Goal: Answer question/provide support: Share knowledge or assist other users

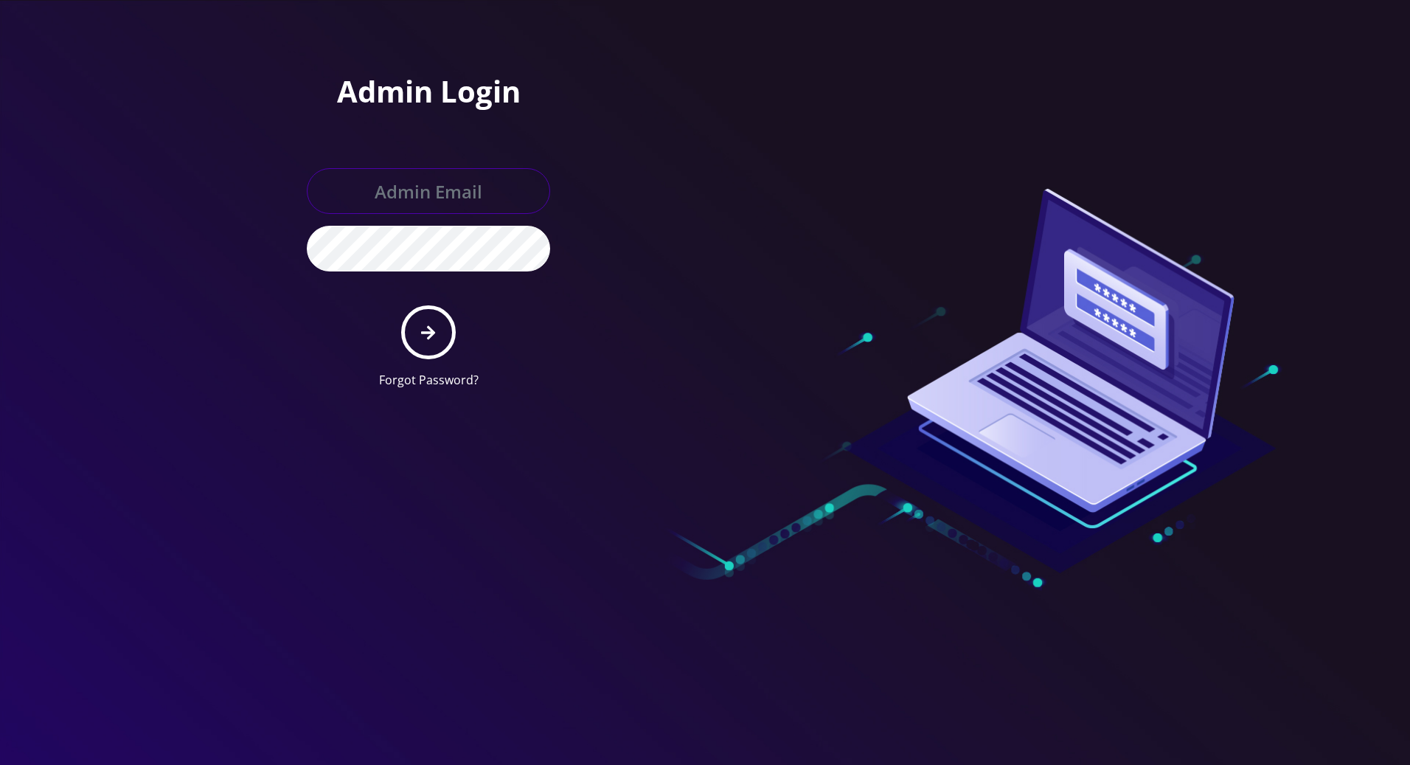
type input "tracy@teltik.com"
click at [422, 333] on icon "submit" at bounding box center [428, 332] width 14 height 16
type input "tracy@teltik.com"
click at [423, 327] on icon "submit" at bounding box center [428, 332] width 14 height 16
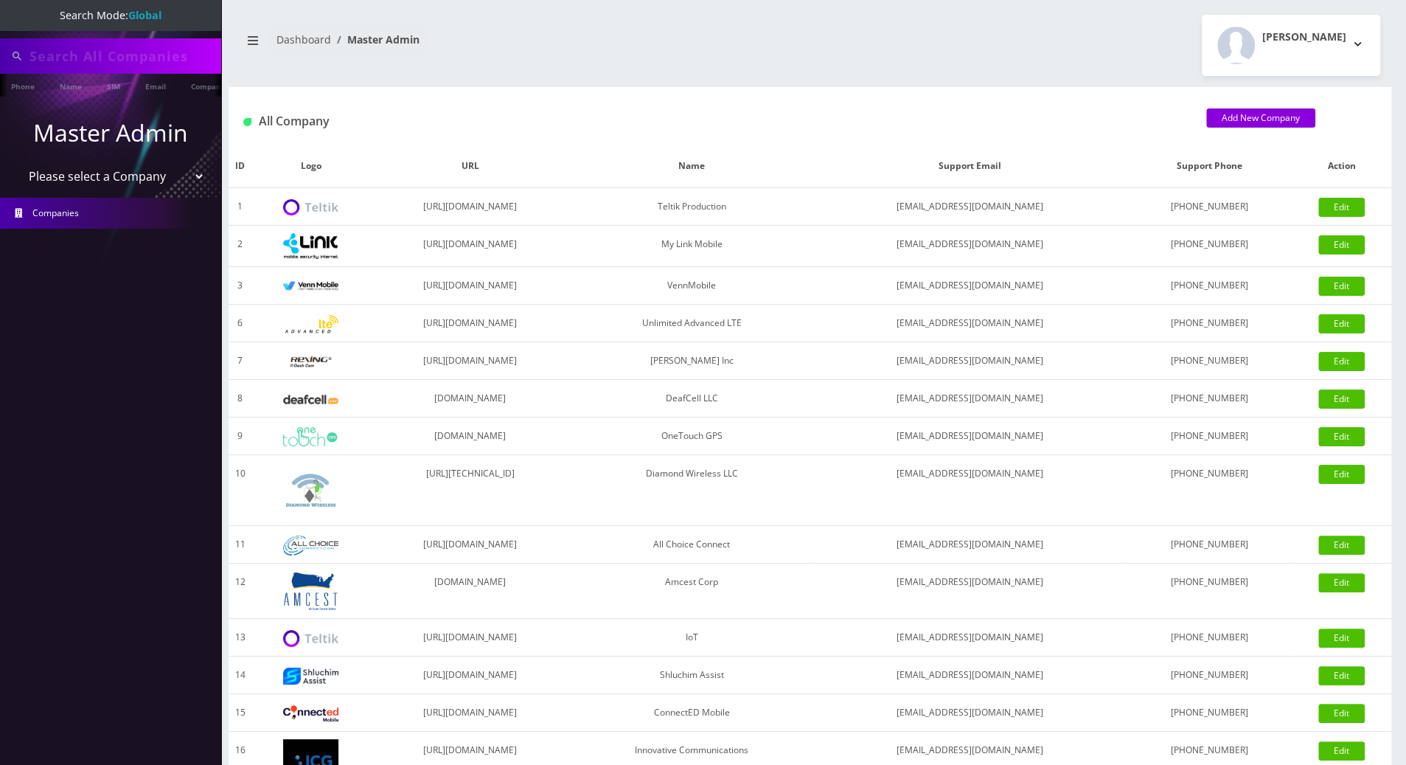
click at [148, 48] on input "text" at bounding box center [123, 56] width 188 height 28
paste input "9292149723"
drag, startPoint x: 122, startPoint y: 55, endPoint x: -1, endPoint y: 68, distance: 124.6
click at [0, 68] on html "Search Mode: Global Fhenry0331@gmail.com9292149723 Phone Name SIM Email Company…" at bounding box center [703, 506] width 1406 height 1012
type input "9292149723"
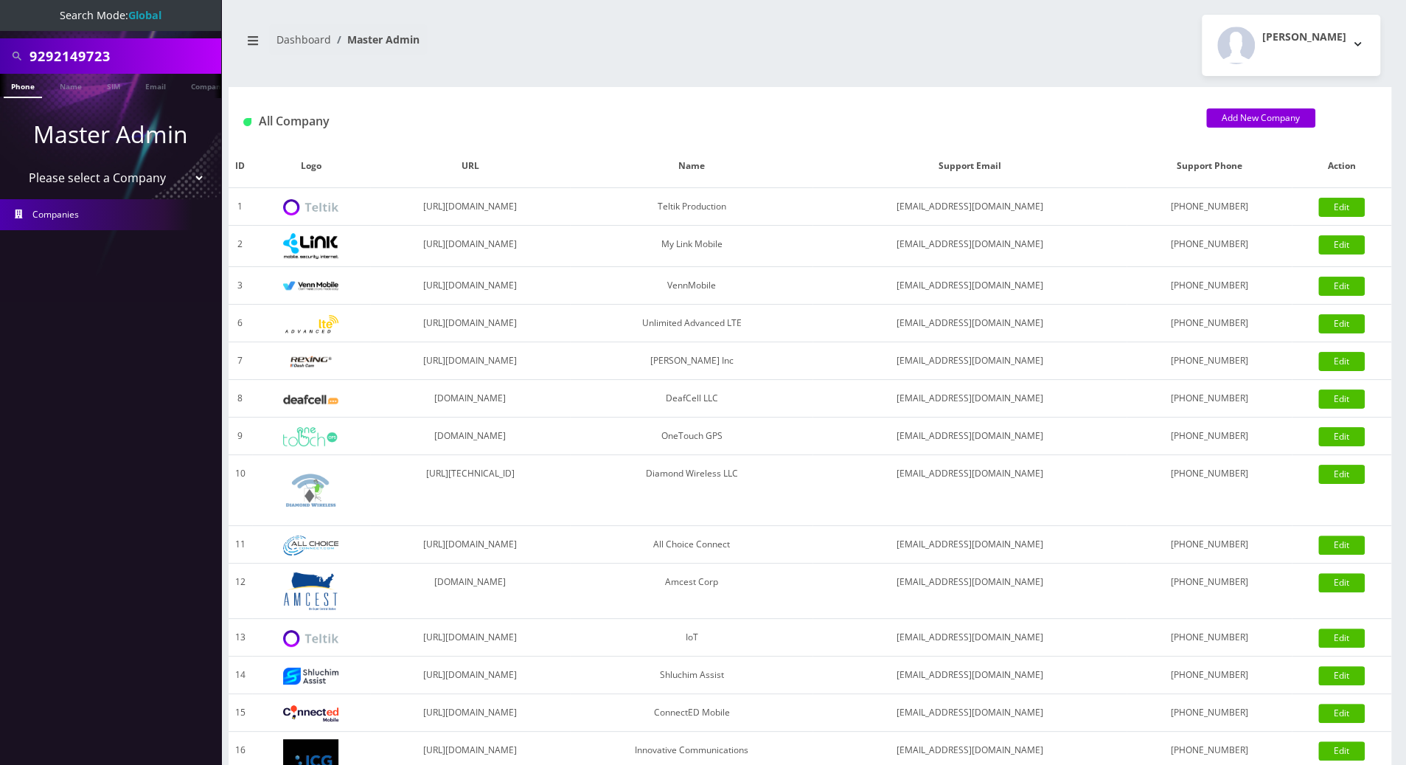
click at [21, 90] on link "Phone" at bounding box center [23, 86] width 38 height 24
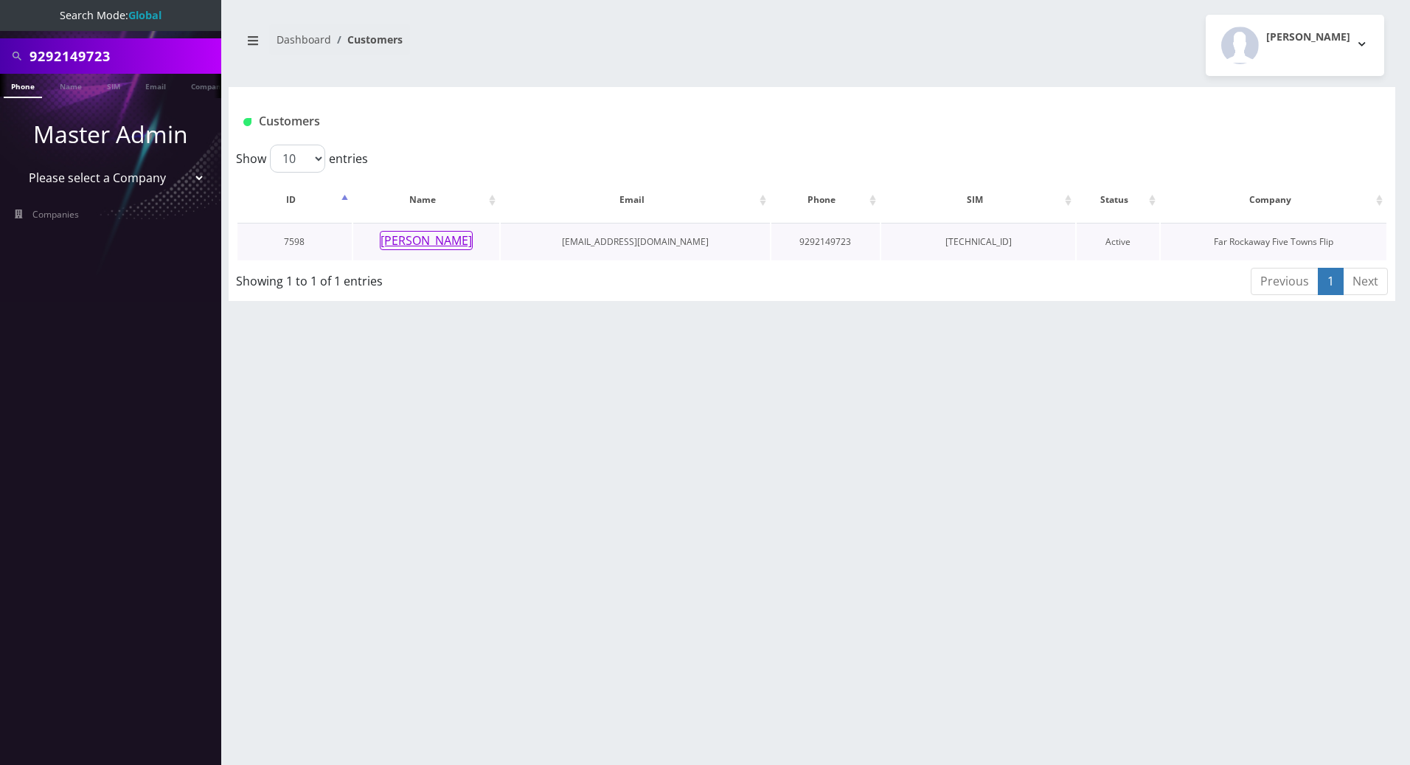
click at [420, 235] on button "Elyse Nakash" at bounding box center [426, 240] width 93 height 19
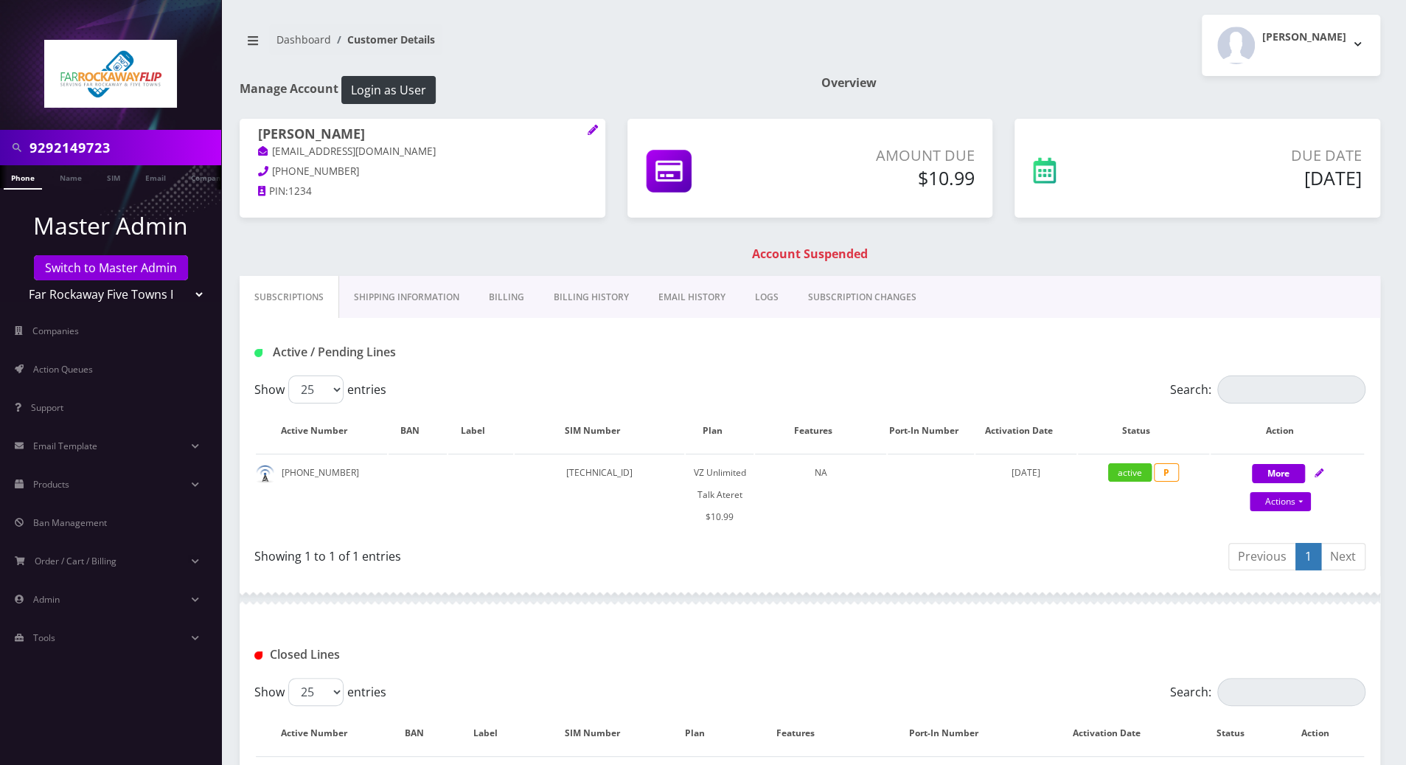
click at [508, 301] on link "Billing" at bounding box center [506, 297] width 65 height 43
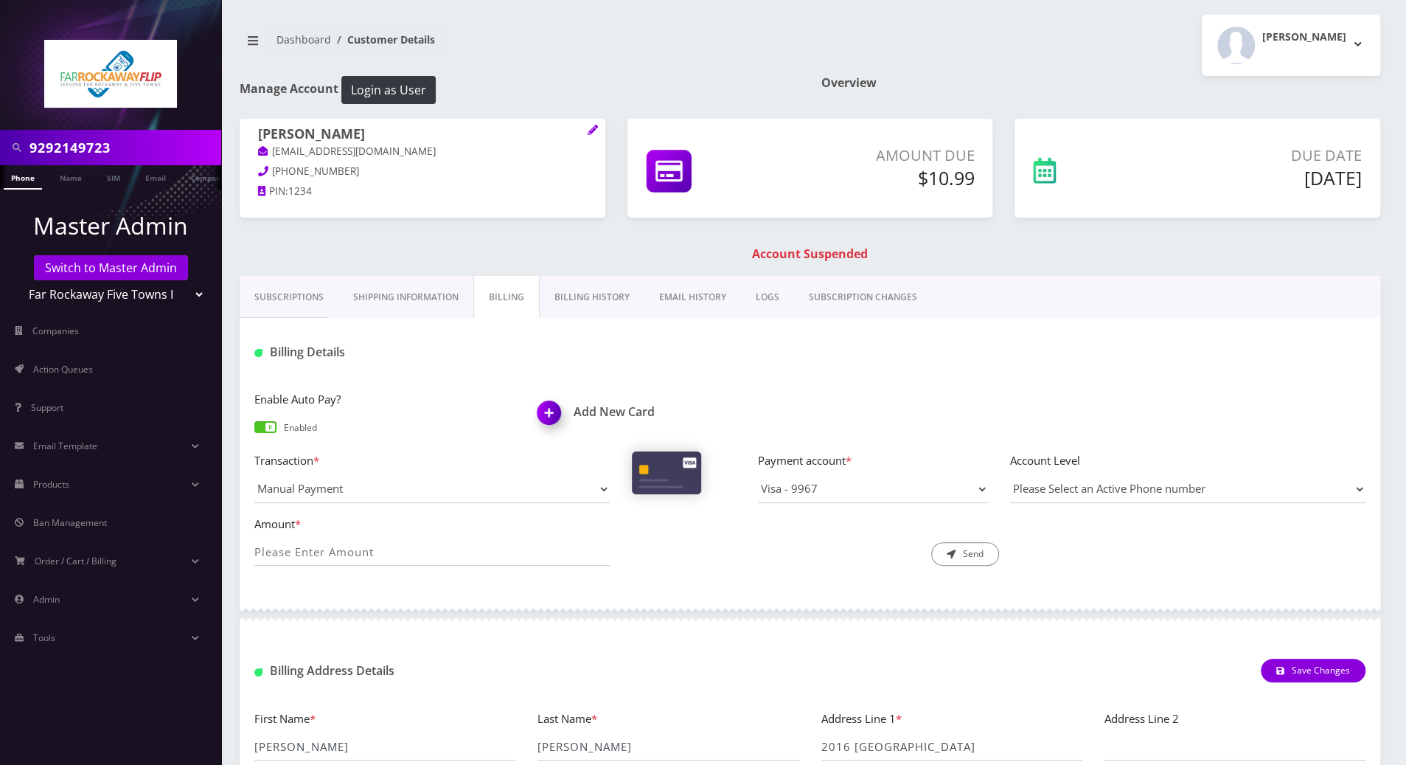
click at [599, 300] on link "Billing History" at bounding box center [592, 297] width 105 height 43
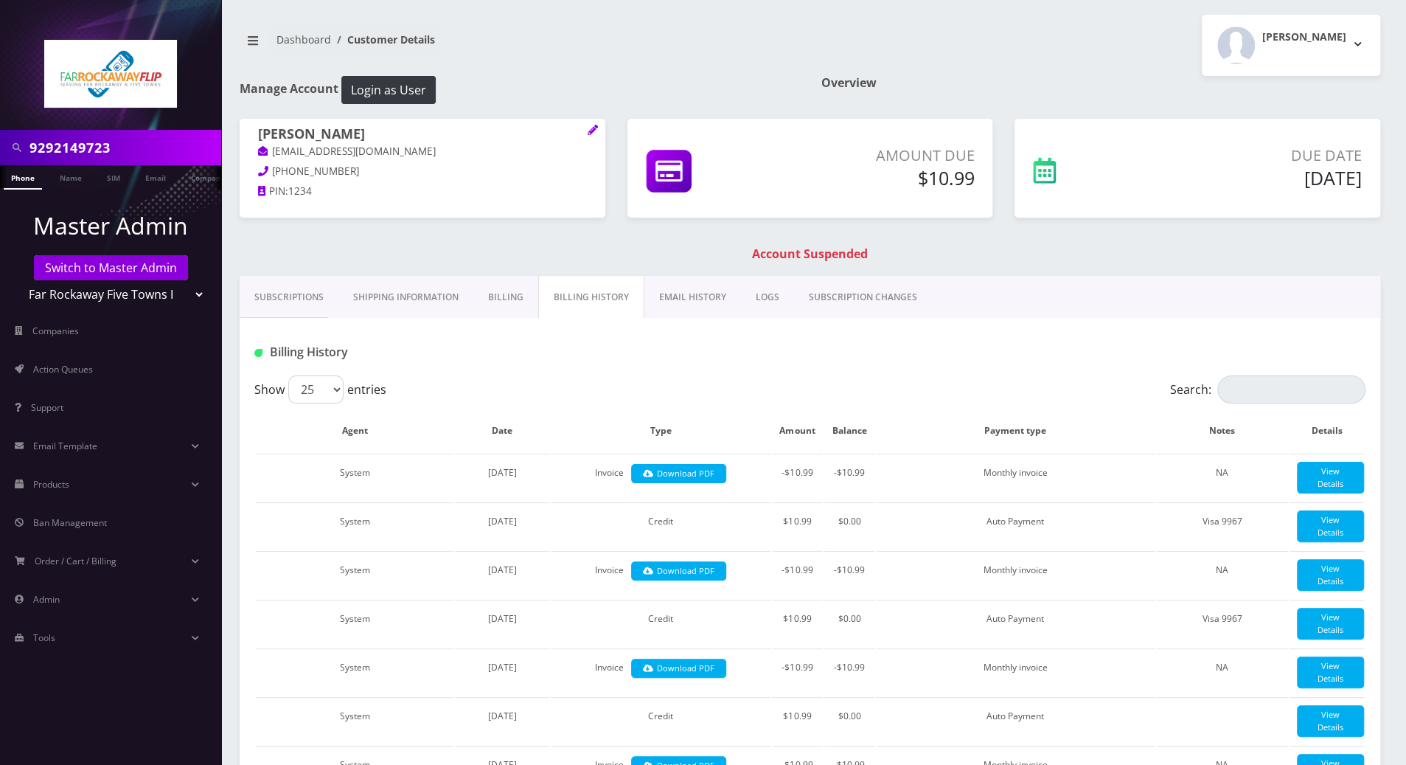
click at [493, 294] on link "Billing" at bounding box center [505, 297] width 65 height 43
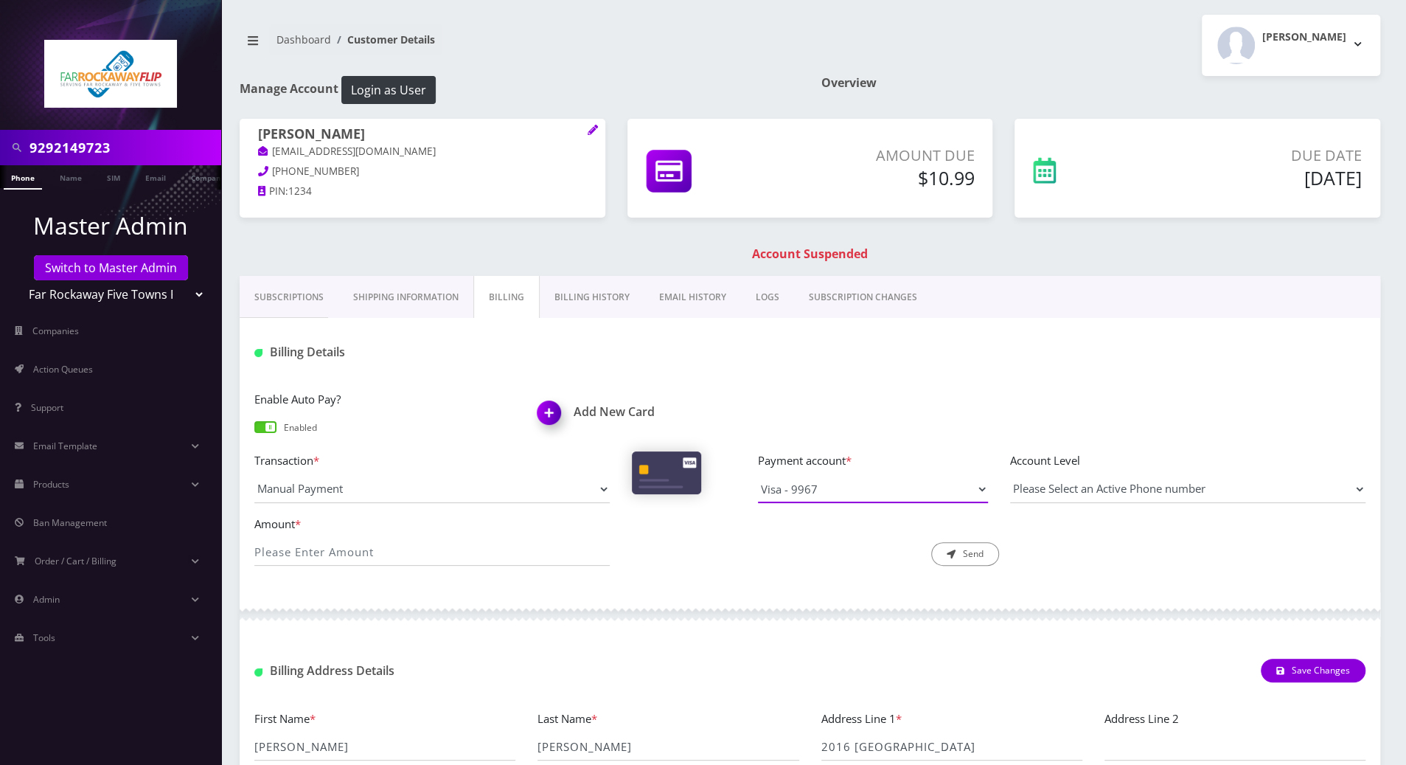
click at [979, 485] on select "Visa - 9967" at bounding box center [873, 489] width 230 height 28
click at [544, 416] on img at bounding box center [552, 418] width 44 height 44
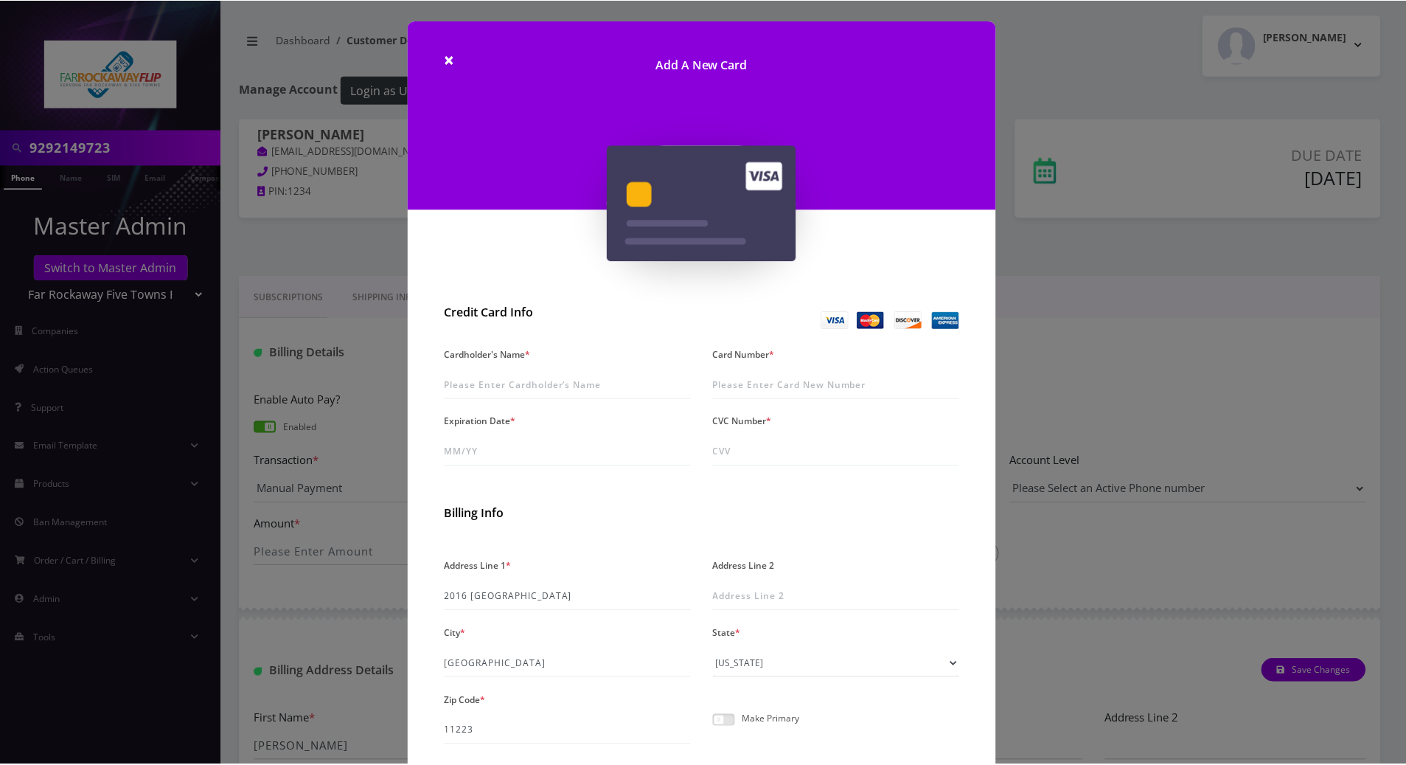
scroll to position [115, 0]
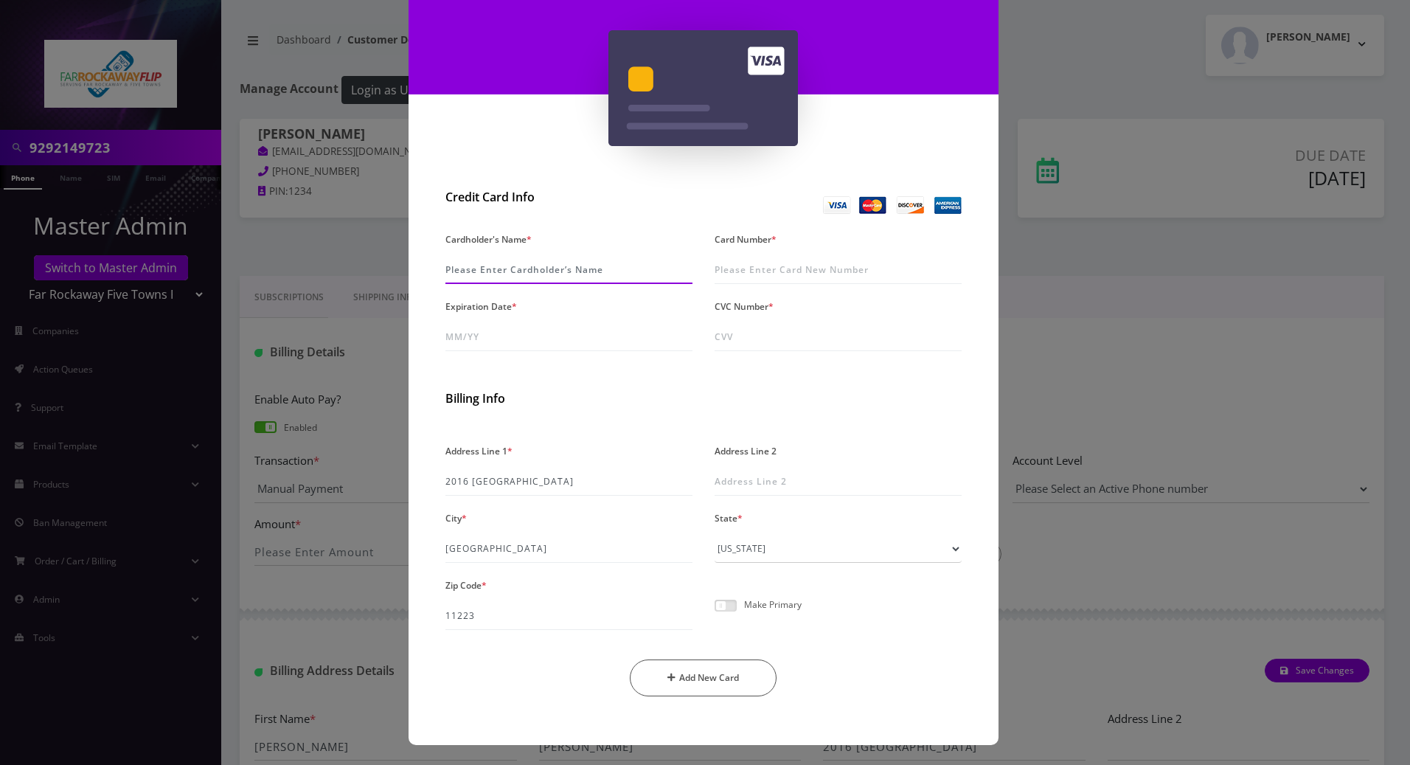
click at [600, 266] on input "Cardholder's Name *" at bounding box center [568, 270] width 247 height 28
type input "Lauren Nakash"
click at [796, 266] on input "Card Number *" at bounding box center [838, 270] width 247 height 28
type input "4147 4004 7337 0383"
click at [513, 338] on input "Expiration Date *" at bounding box center [568, 337] width 247 height 28
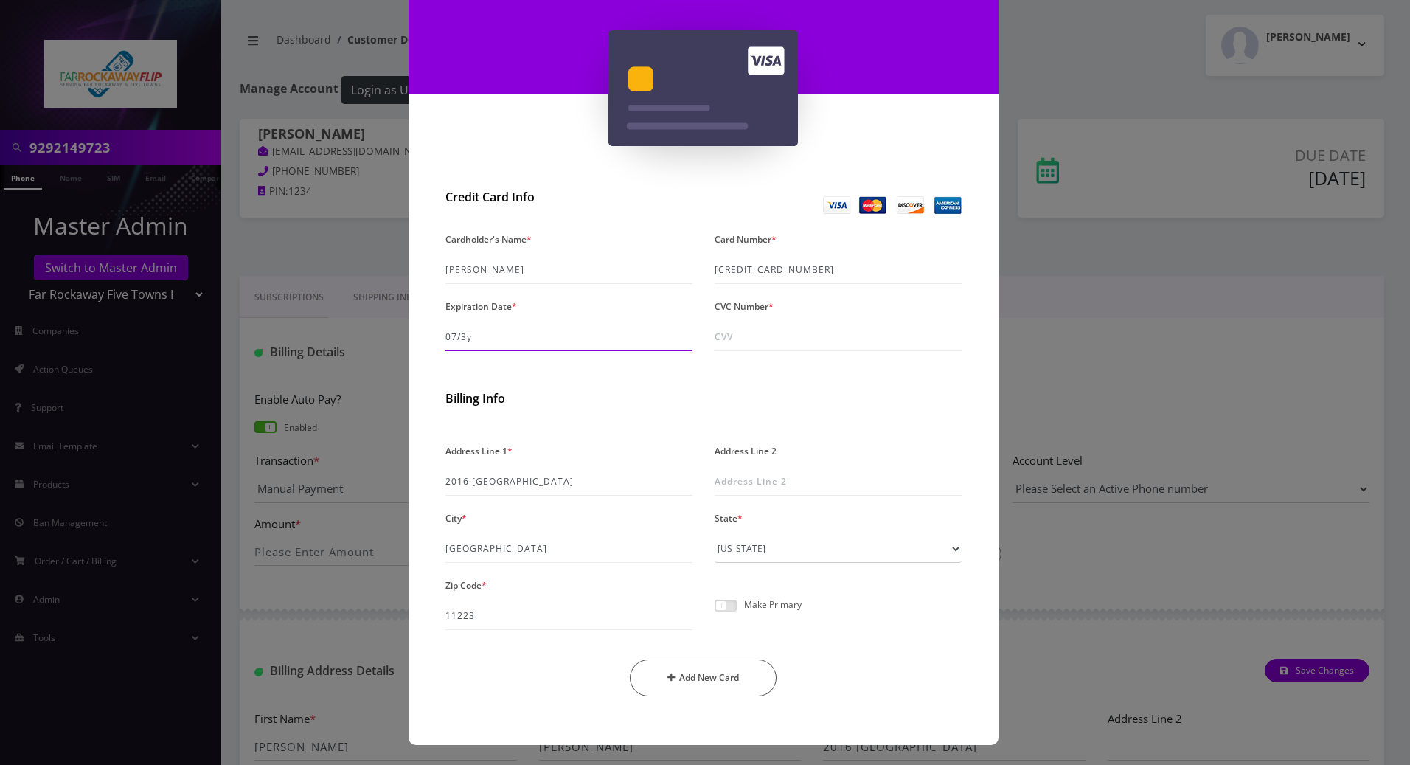
type input "07/30"
click at [766, 335] on input "CVC Number *" at bounding box center [838, 337] width 247 height 28
click at [667, 440] on div "Address Line 1 * 2016 East 8th St" at bounding box center [568, 467] width 269 height 55
click at [725, 342] on input "230" at bounding box center [838, 337] width 247 height 28
type input "220"
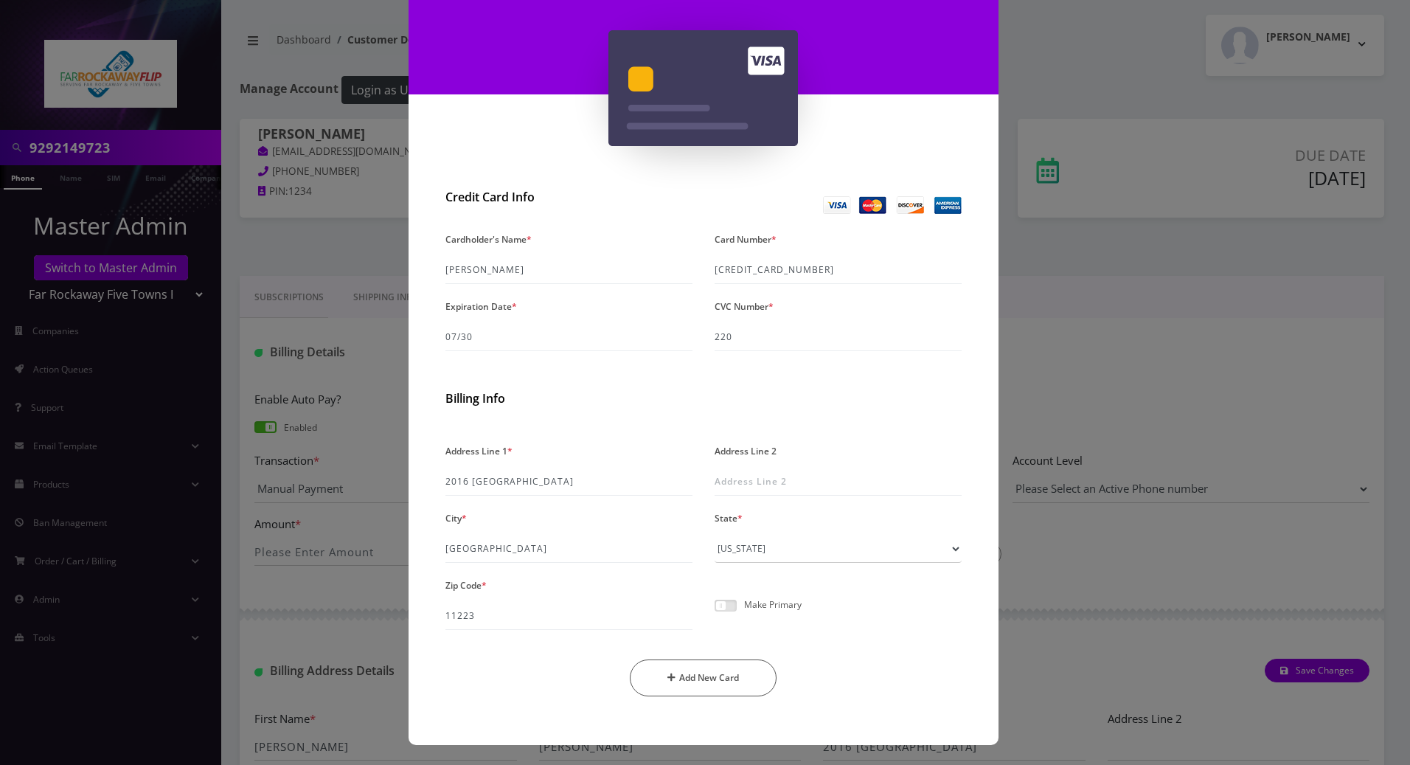
click at [629, 402] on h2 "Billing Info" at bounding box center [703, 399] width 516 height 14
click at [721, 604] on span at bounding box center [726, 605] width 22 height 12
click at [715, 613] on input "checkbox" at bounding box center [715, 613] width 0 height 0
click at [717, 676] on button "Add New Card" at bounding box center [703, 677] width 147 height 37
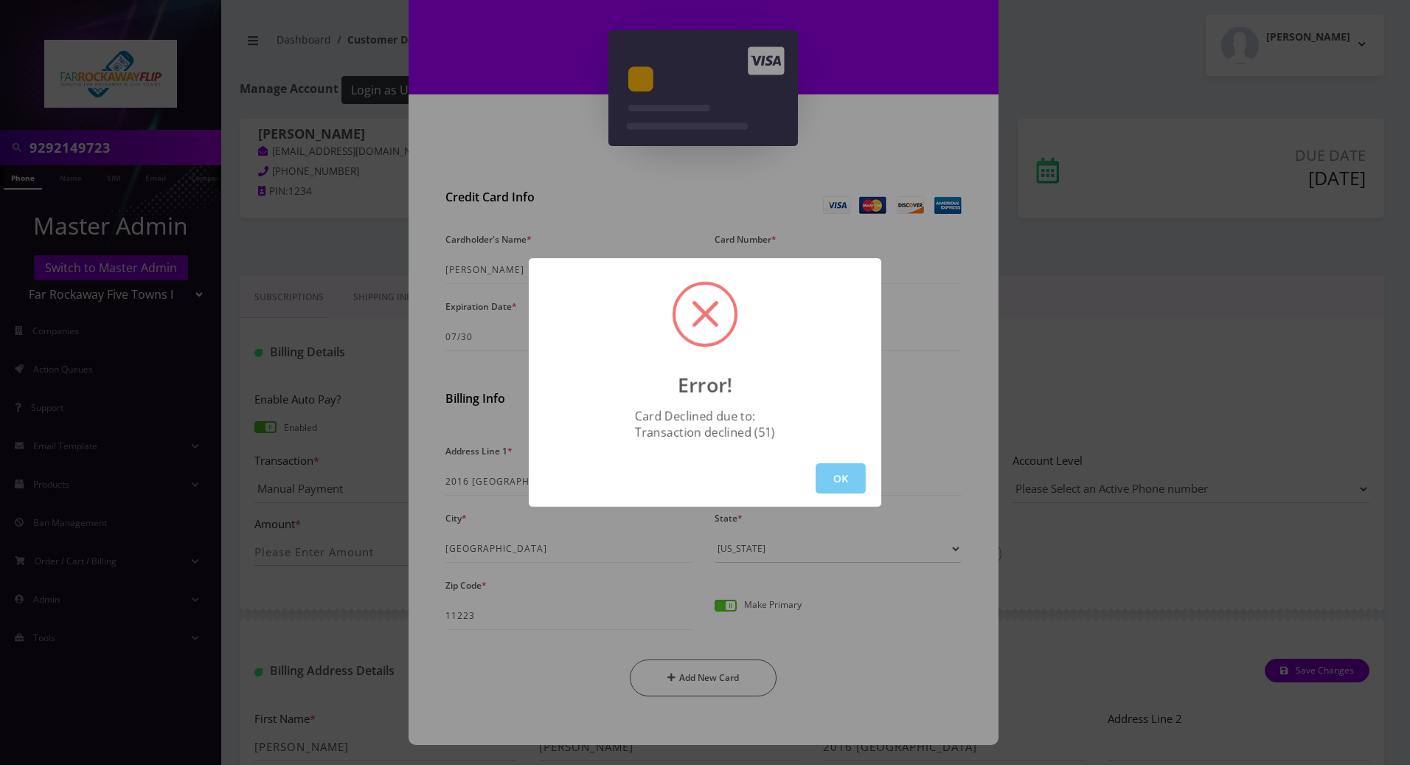
click at [847, 480] on button "OK" at bounding box center [841, 478] width 50 height 30
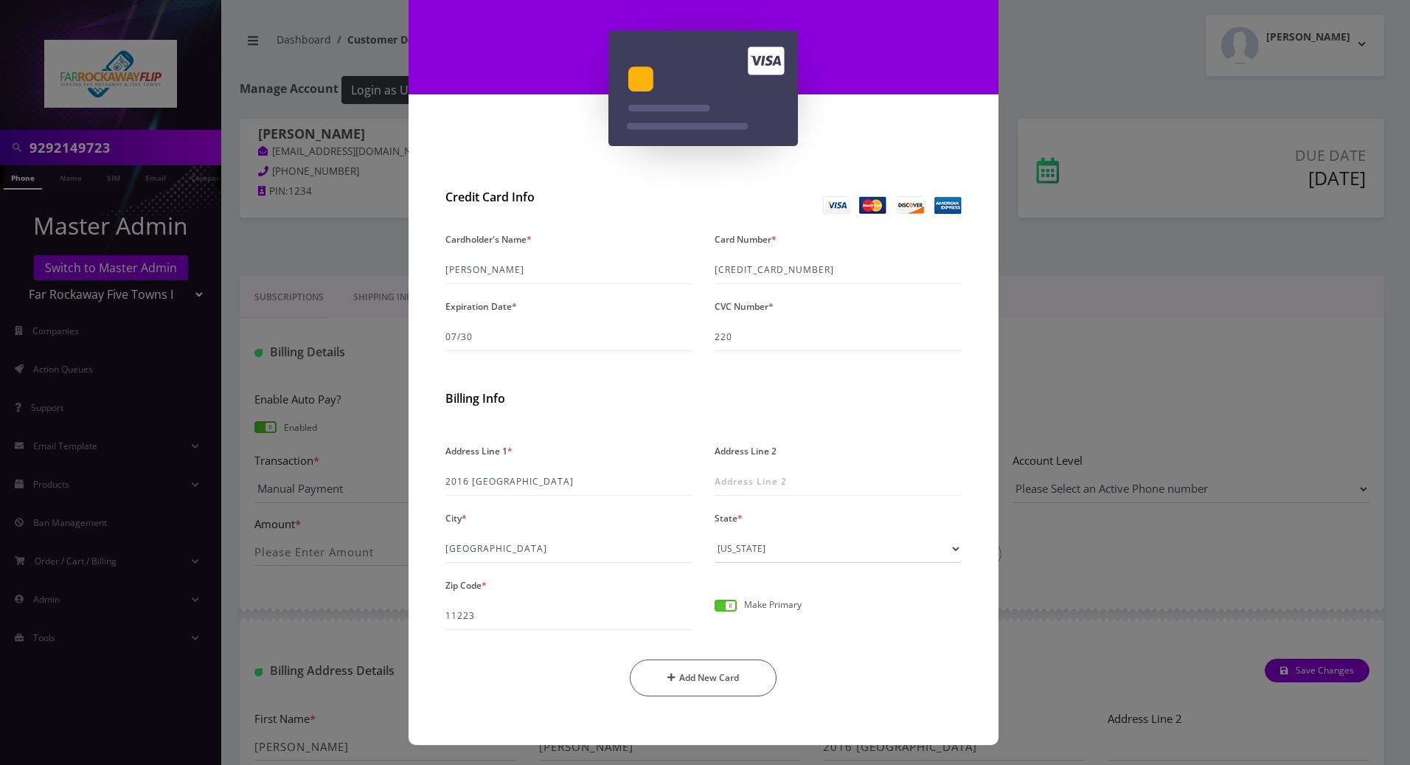
click at [1227, 251] on div "× Add A New Card Credit Card Info Cardholder's Name * Lauren Nakash Card Number…" at bounding box center [705, 382] width 1410 height 765
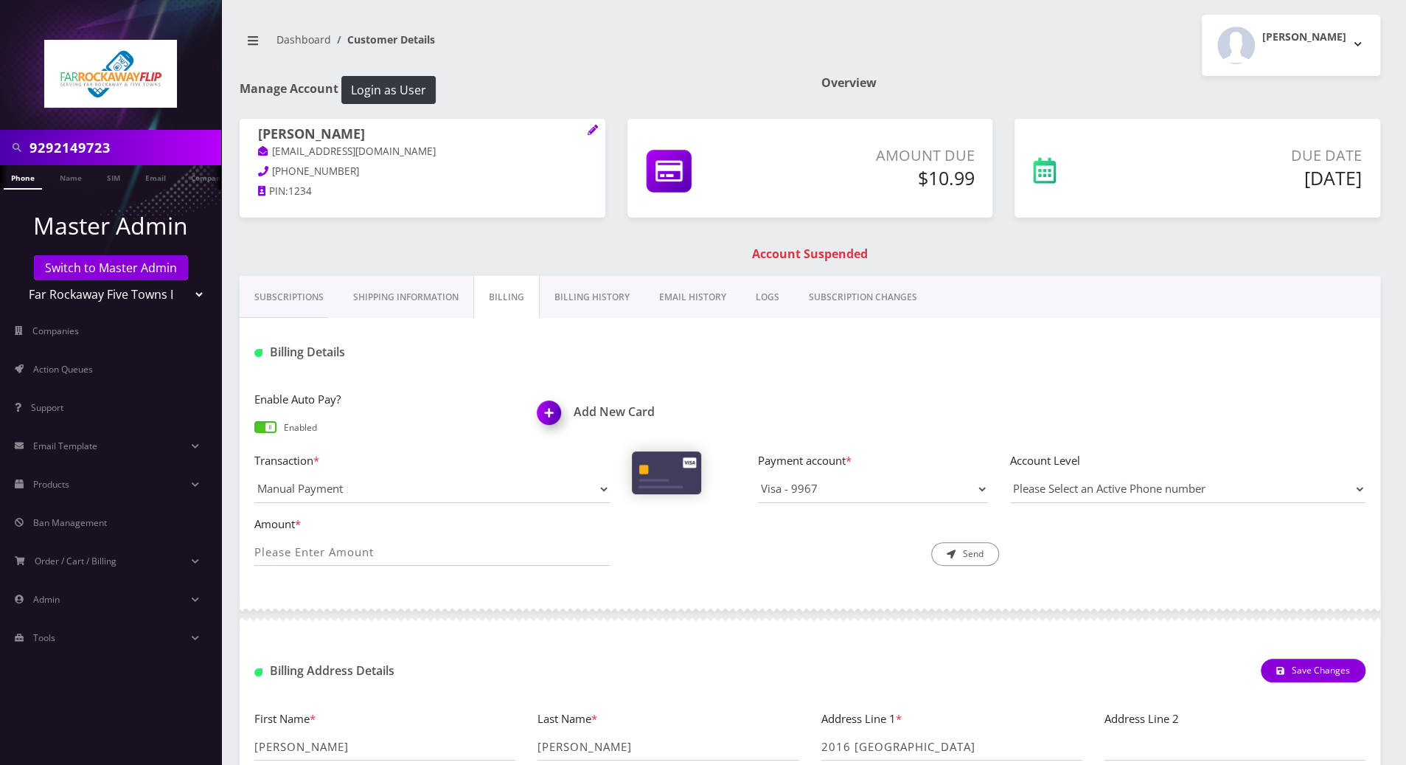
click at [1037, 285] on div "Subscriptions Shipping Information Billing Billing History EMAIL HISTORY LOGS S…" at bounding box center [810, 297] width 1141 height 42
click at [967, 491] on select "Visa - 9967" at bounding box center [873, 489] width 230 height 28
click at [758, 475] on select "Visa - 9967" at bounding box center [873, 489] width 230 height 28
click at [812, 349] on div at bounding box center [999, 352] width 756 height 24
click at [410, 293] on link "Shipping Information" at bounding box center [405, 297] width 135 height 43
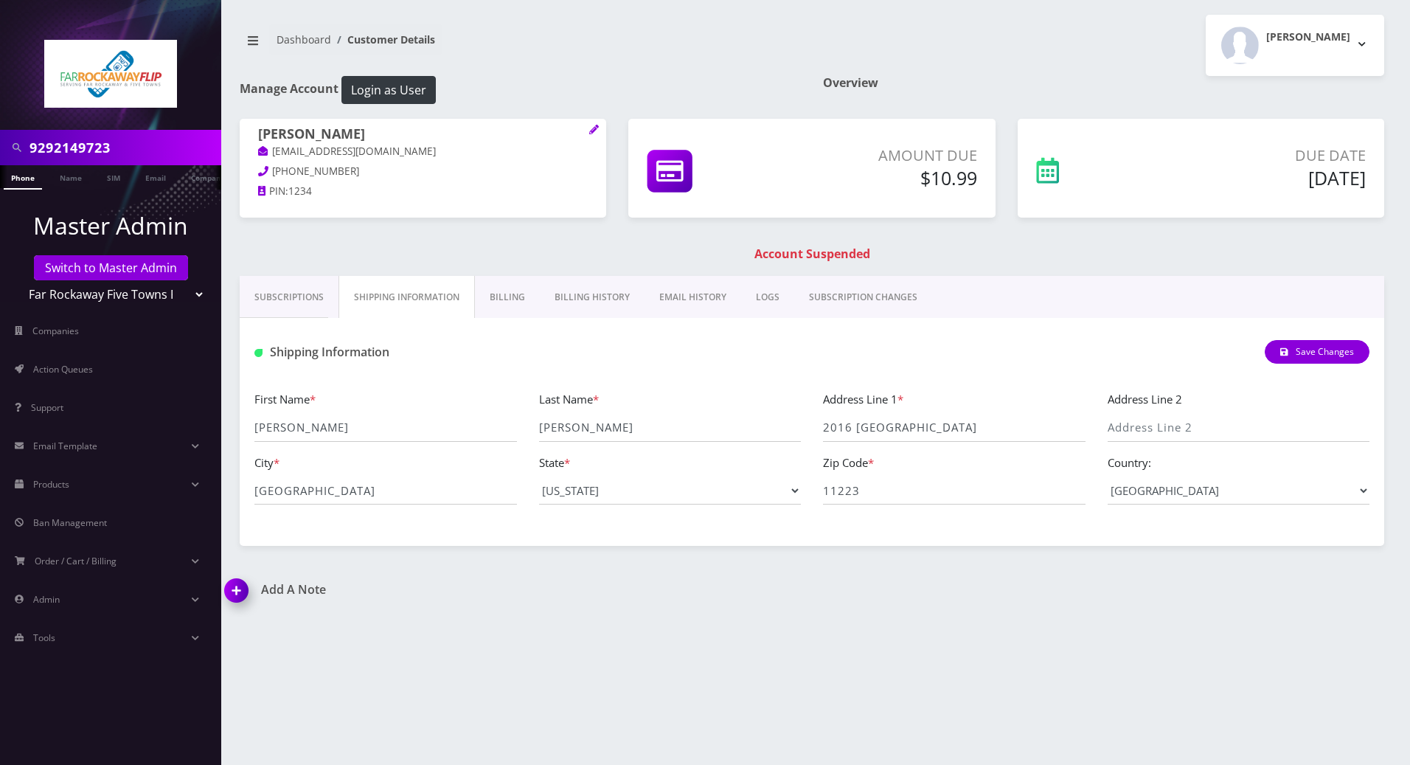
click at [274, 296] on link "Subscriptions" at bounding box center [289, 297] width 99 height 43
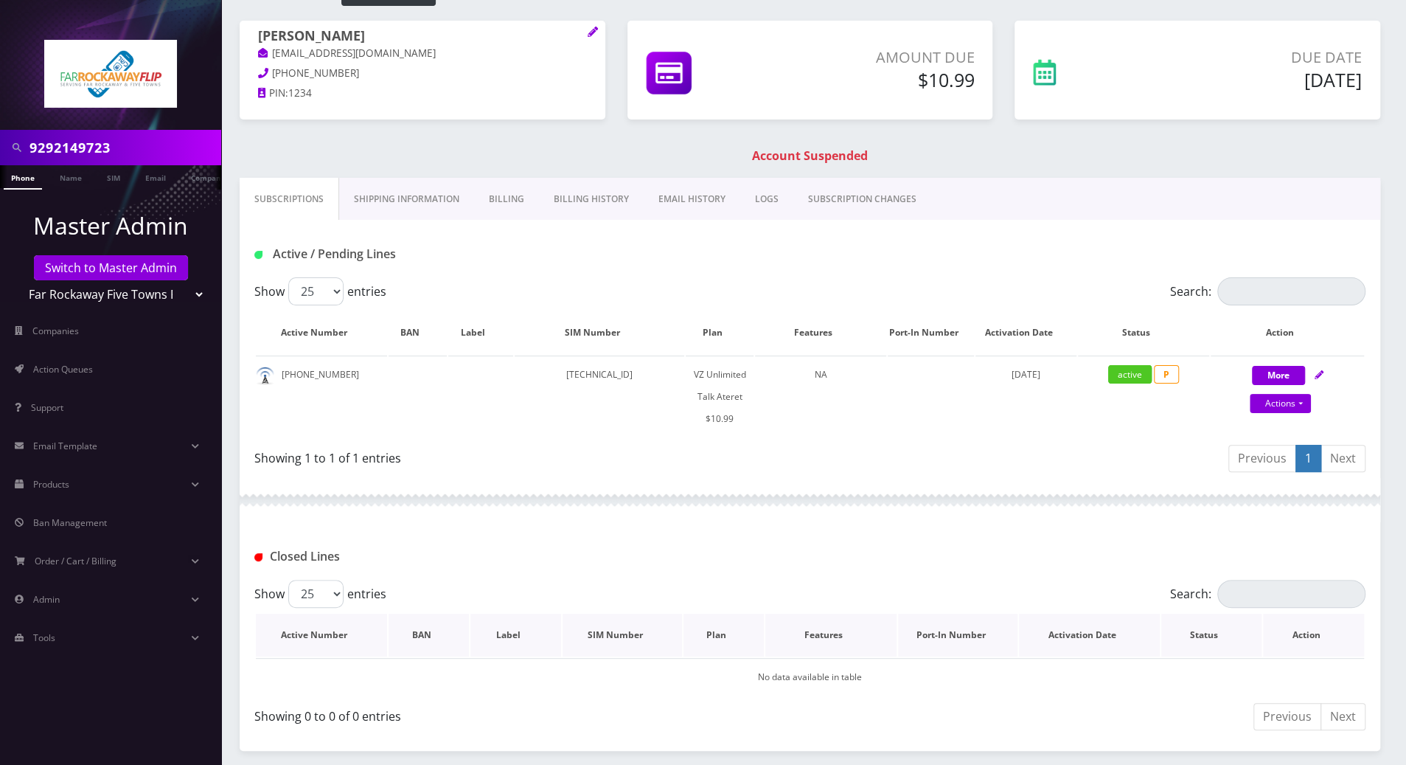
scroll to position [153, 0]
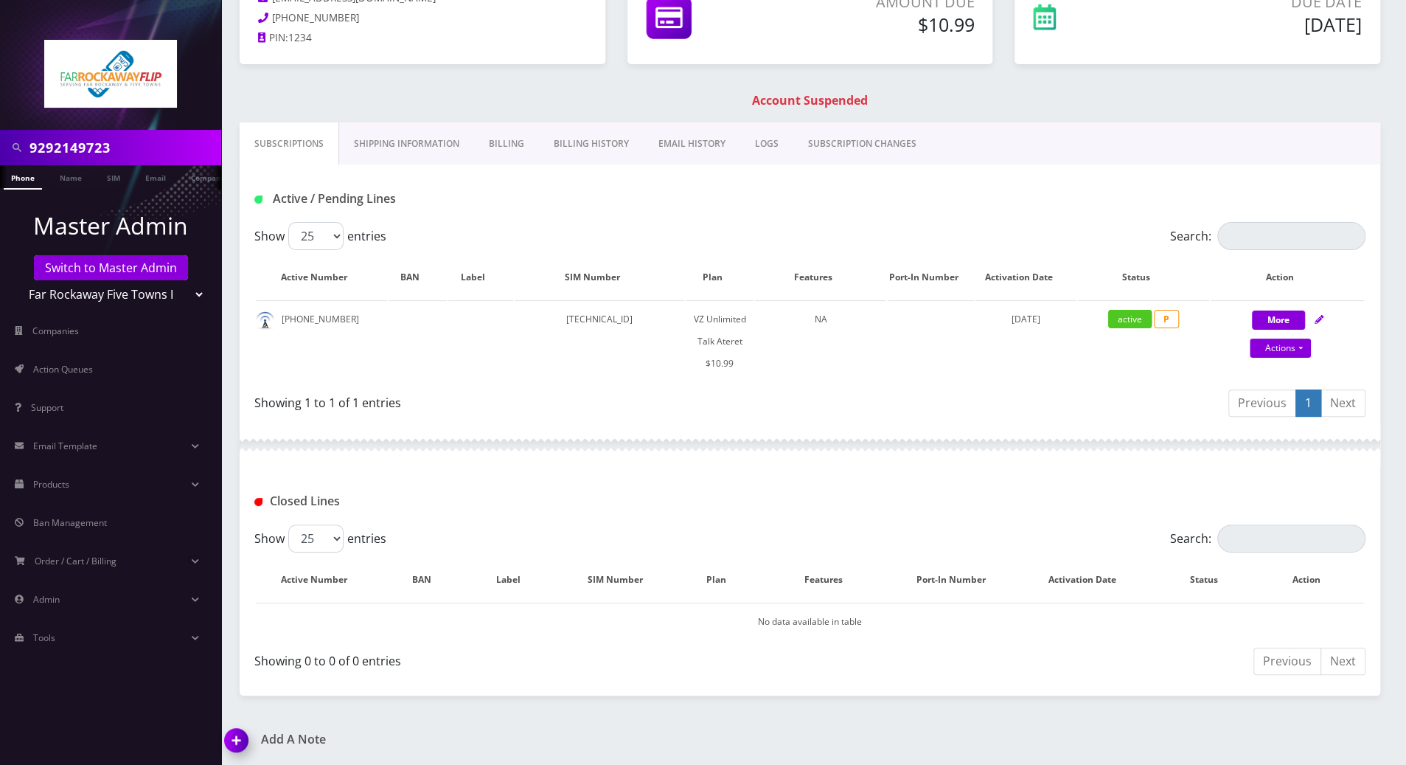
click at [231, 737] on img at bounding box center [240, 745] width 44 height 44
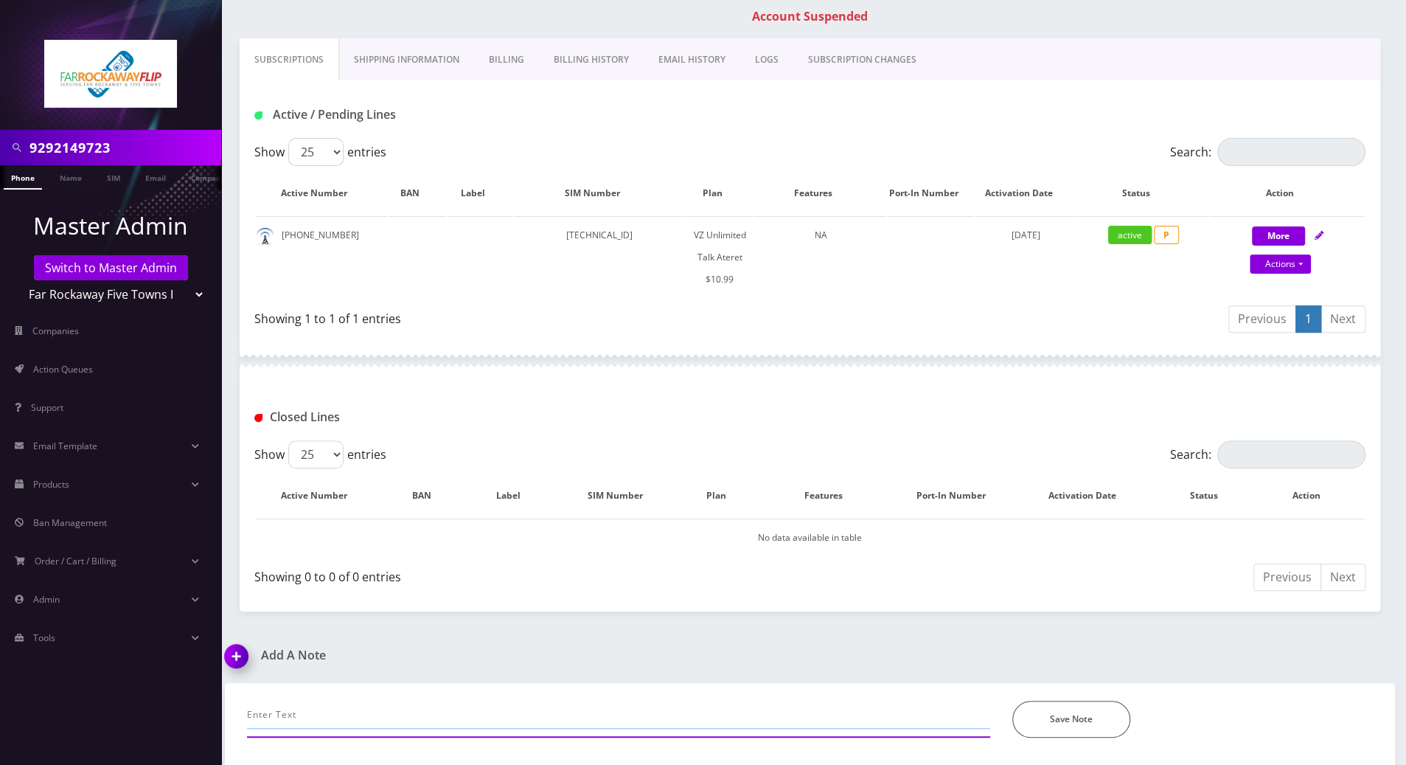
click at [357, 705] on input "text" at bounding box center [618, 714] width 743 height 28
type input "cust called with a new cc but still got an error-- (trnsaction declied 51)"
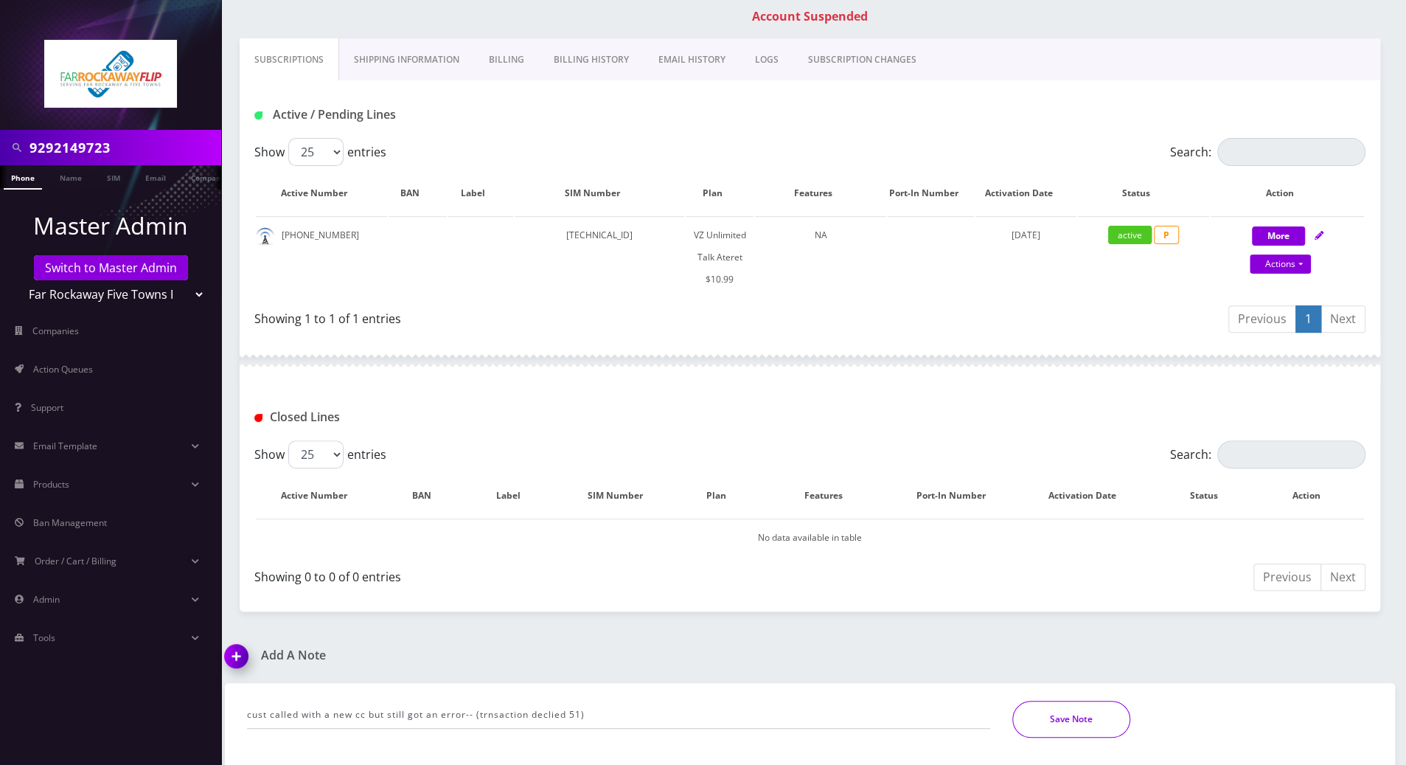
click at [1090, 730] on button "Save Note" at bounding box center [1071, 718] width 118 height 37
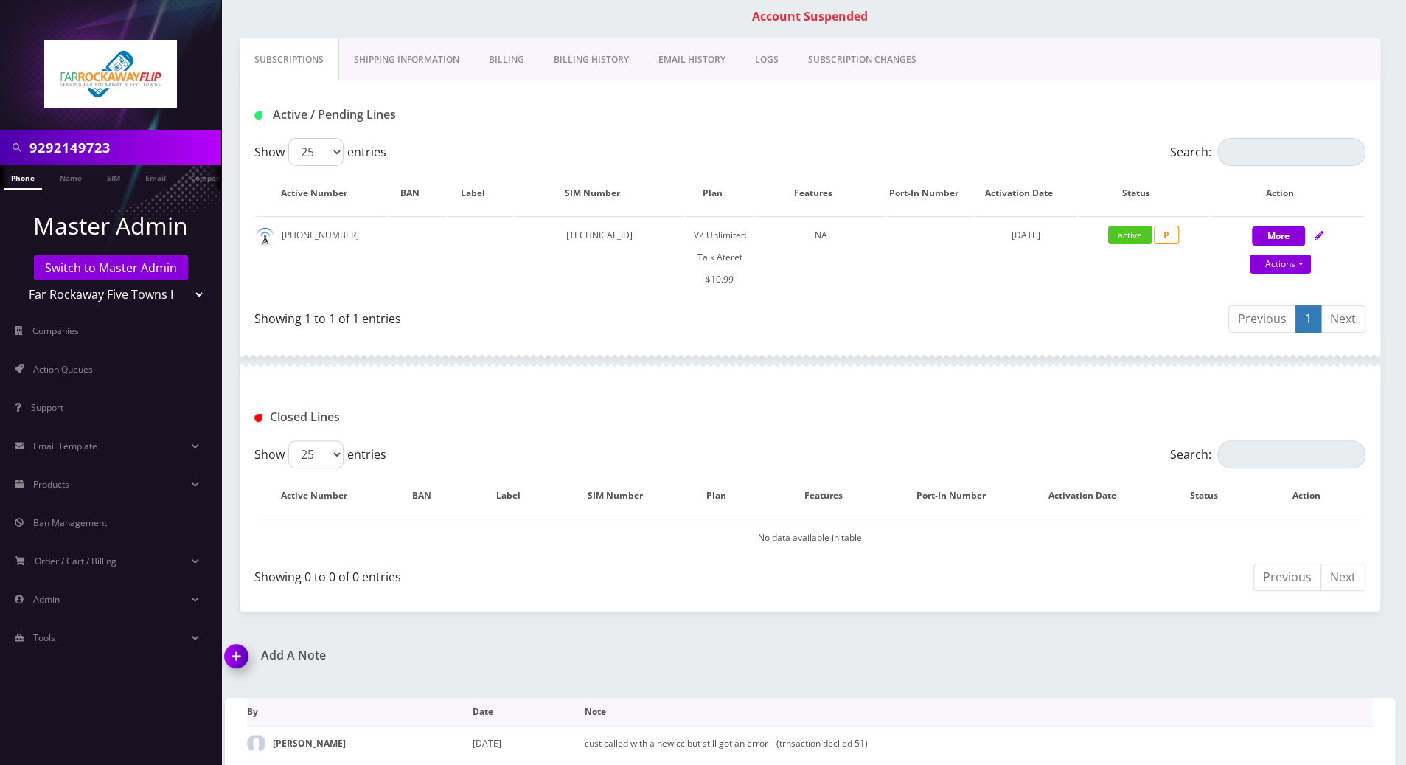
scroll to position [242, 0]
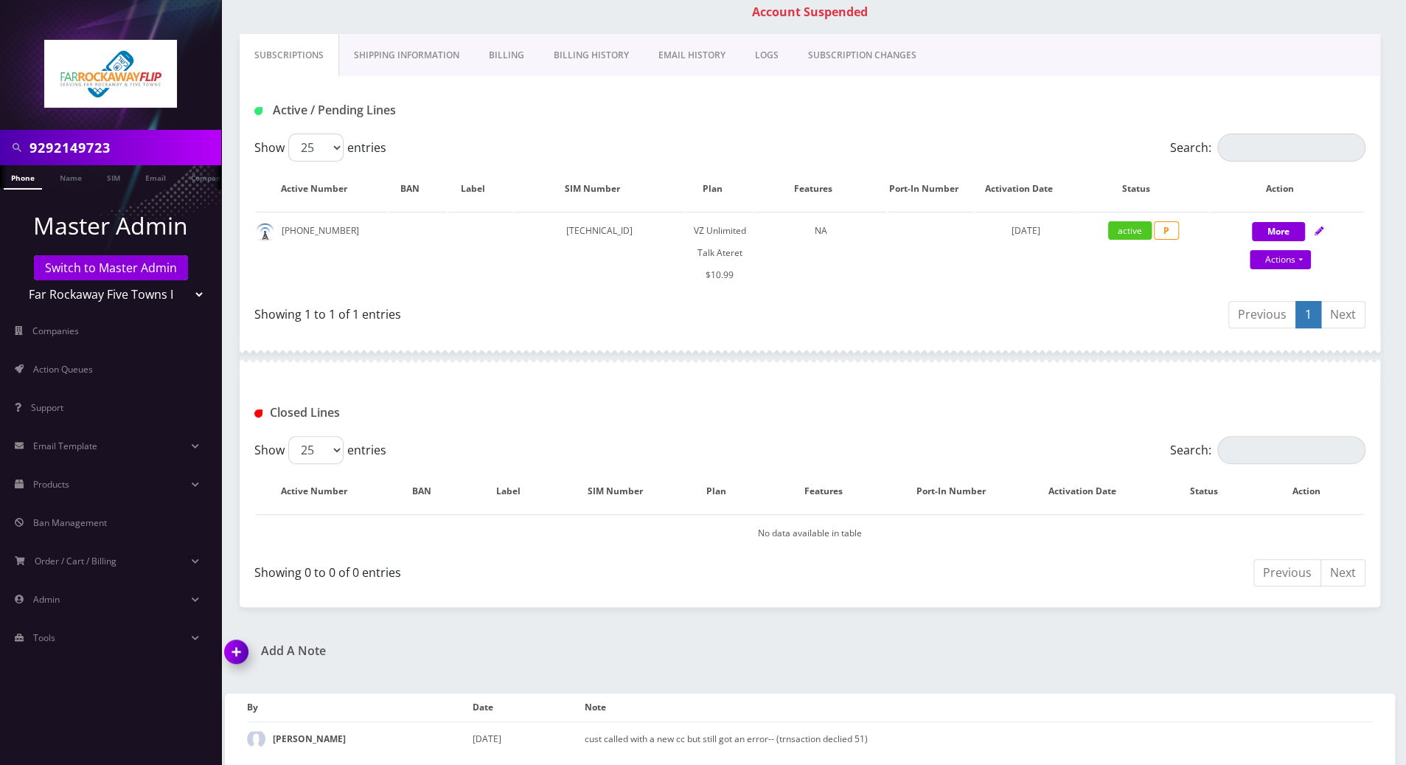
click at [23, 698] on nav "9292149723 Phone Name SIM Email Company Customer Master Admin Switch to Master …" at bounding box center [110, 382] width 221 height 765
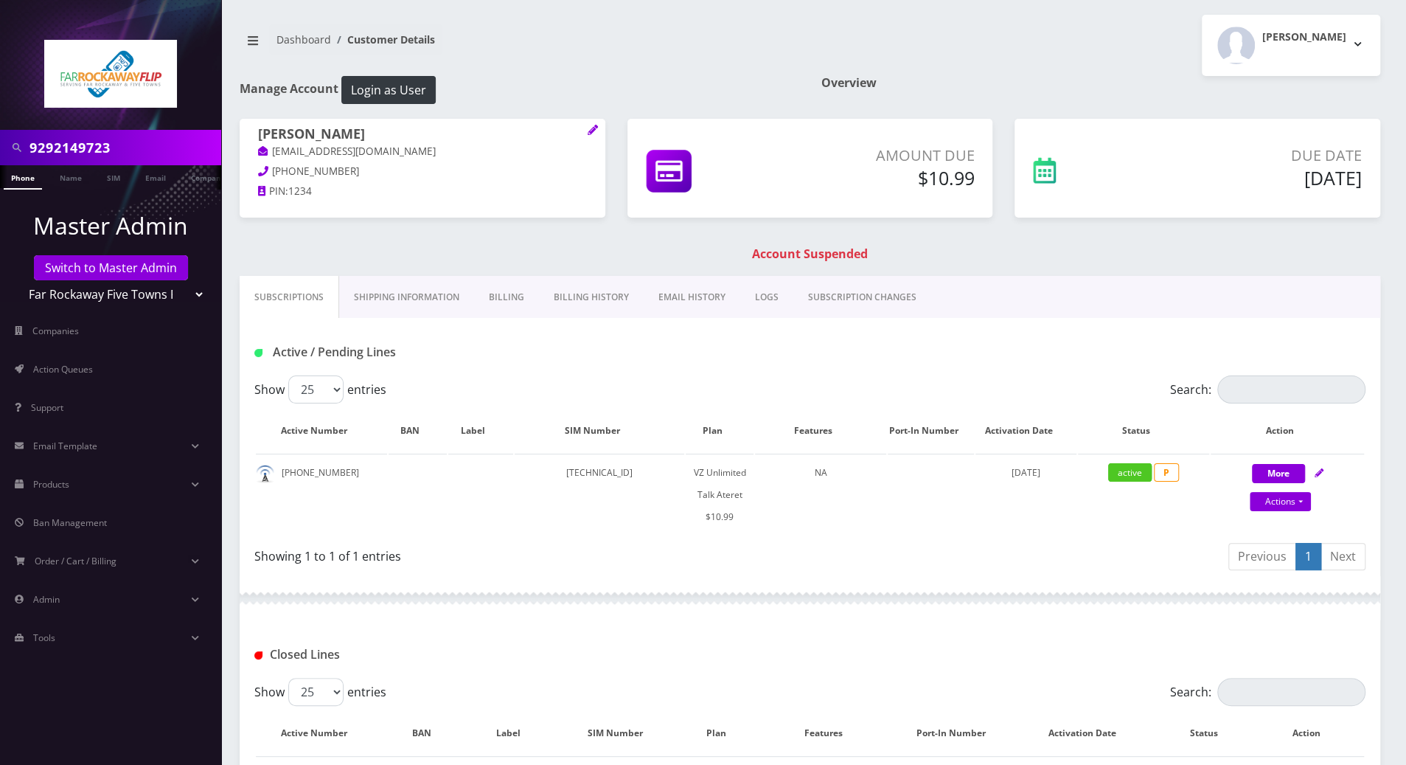
click at [395, 294] on link "Shipping Information" at bounding box center [406, 297] width 135 height 43
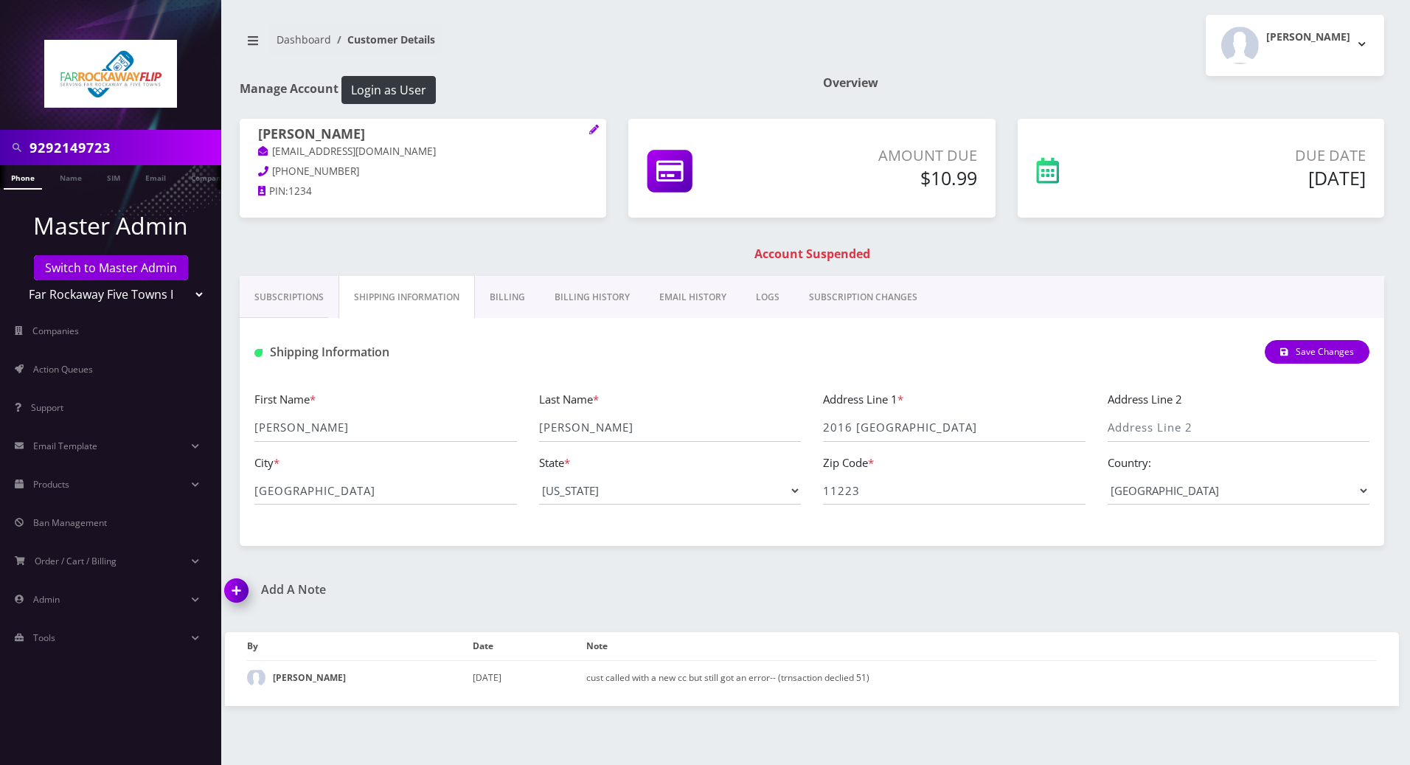
click at [271, 293] on link "Subscriptions" at bounding box center [289, 297] width 99 height 43
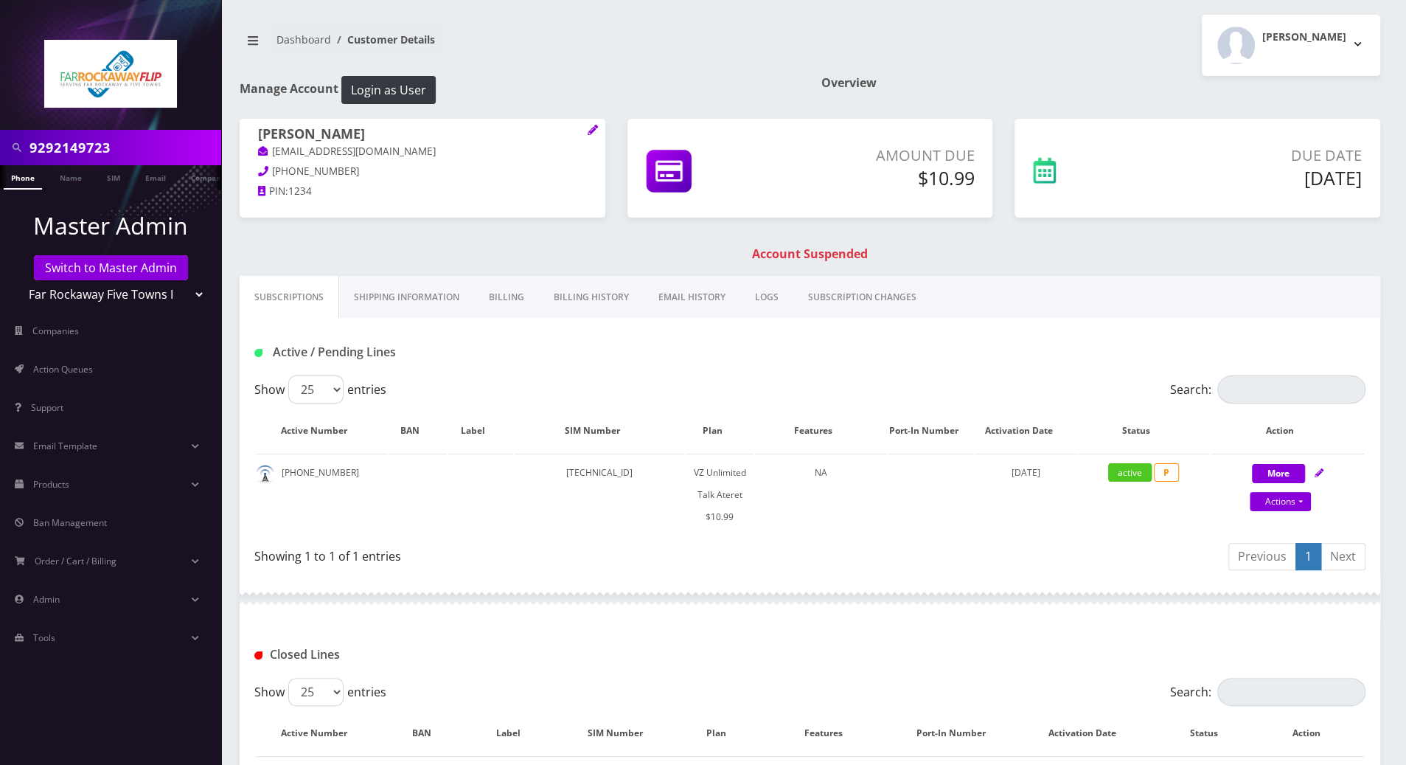
click at [598, 295] on link "Billing History" at bounding box center [591, 297] width 105 height 43
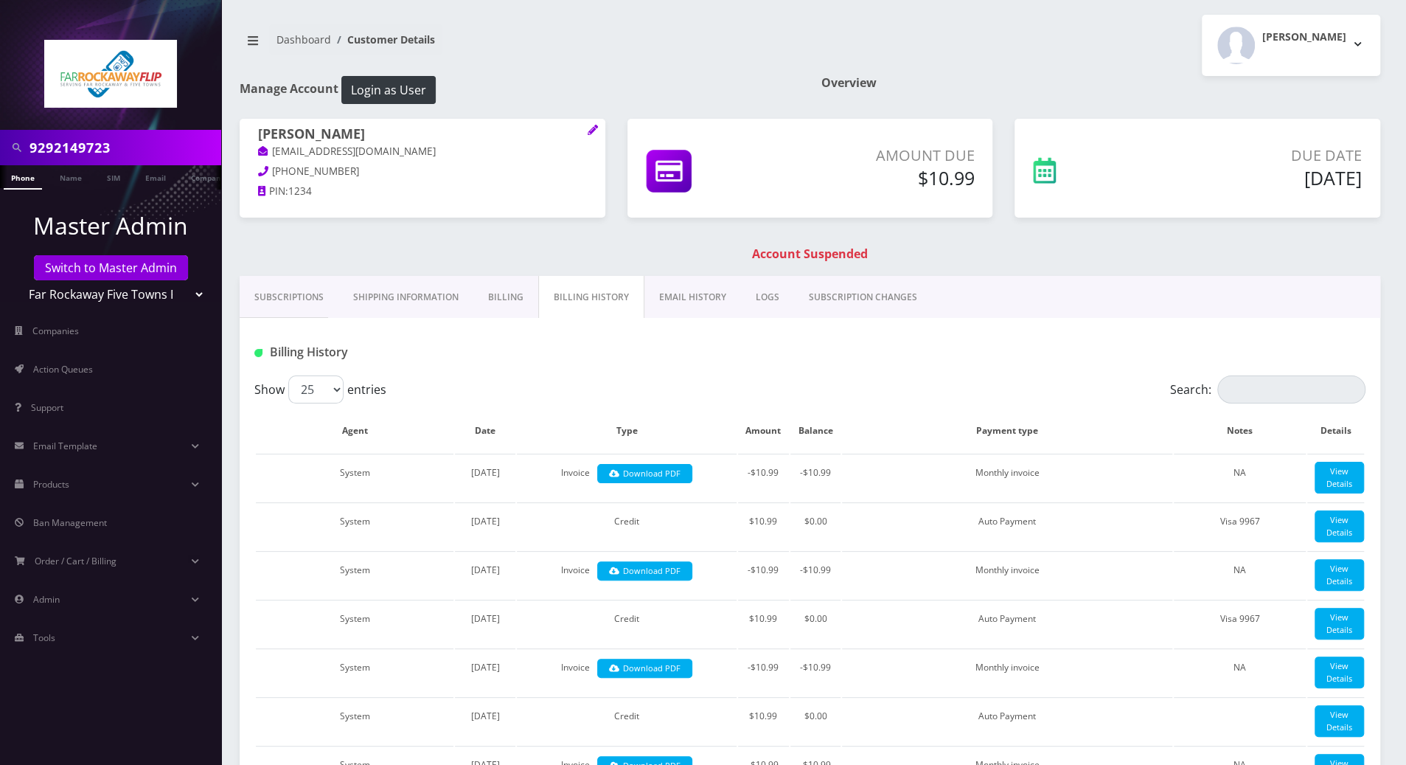
click at [280, 300] on link "Subscriptions" at bounding box center [289, 297] width 99 height 43
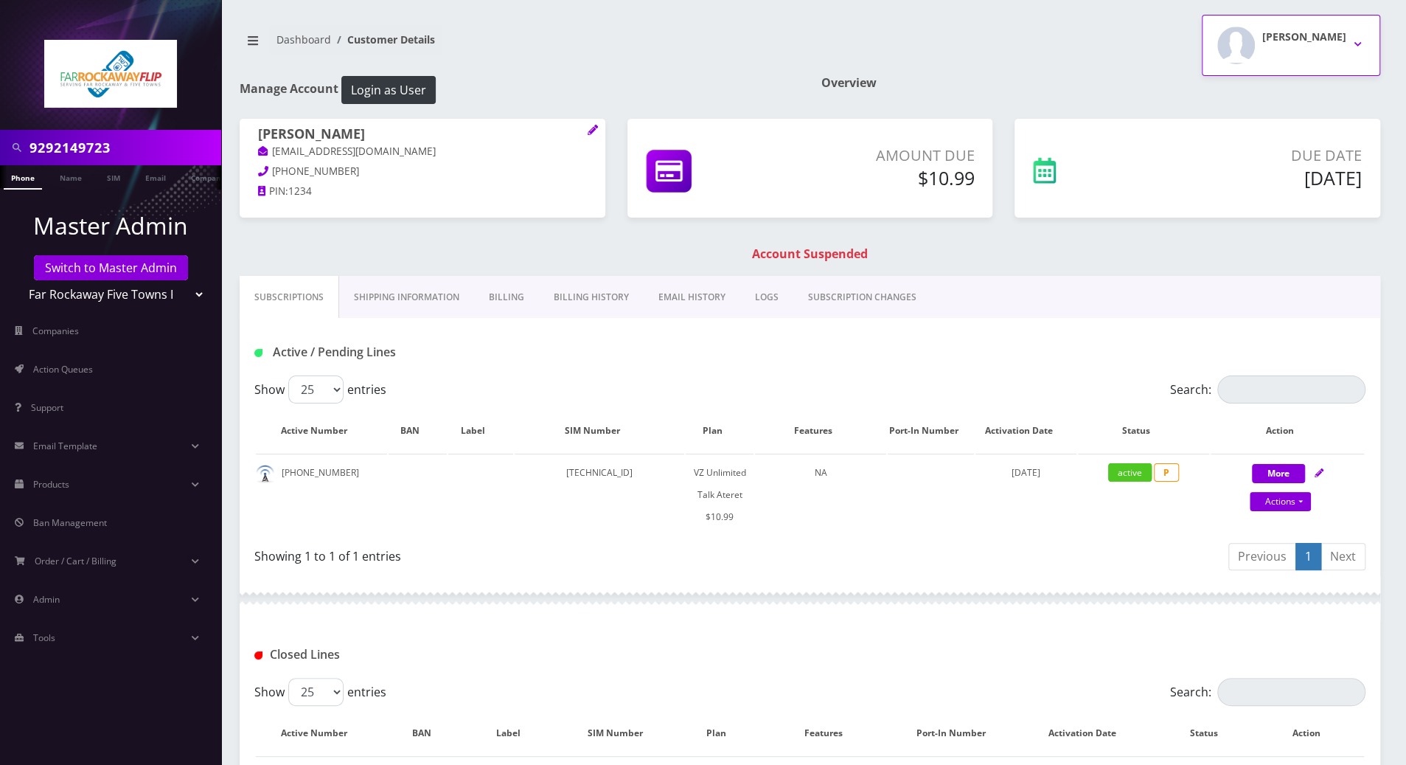
click at [1357, 41] on button "Tzvi Lieberman" at bounding box center [1291, 45] width 178 height 61
drag, startPoint x: 1241, startPoint y: 95, endPoint x: 1230, endPoint y: 97, distance: 11.3
click at [1241, 94] on link "Logout" at bounding box center [1291, 93] width 178 height 21
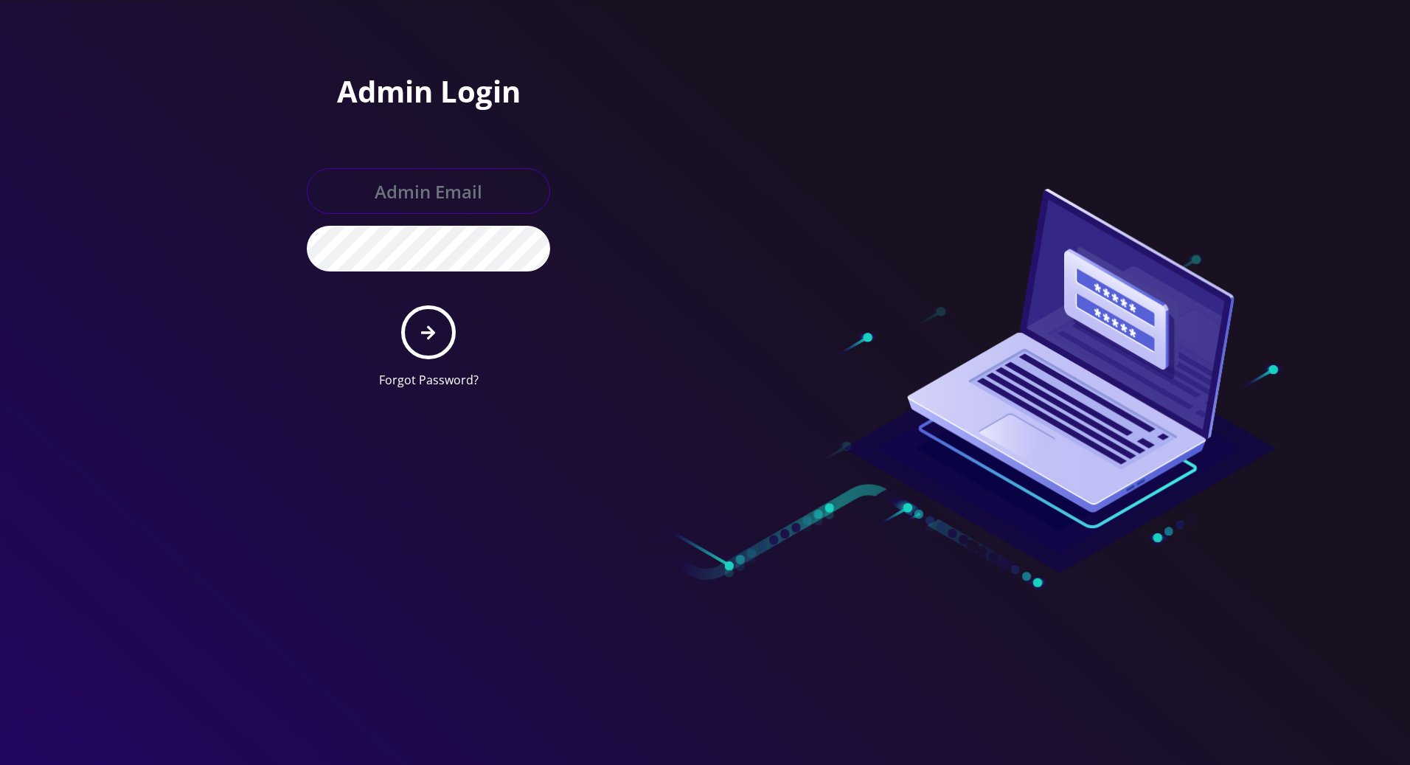
type input "tracy@teltik.com"
click at [427, 336] on icon "submit" at bounding box center [428, 332] width 14 height 14
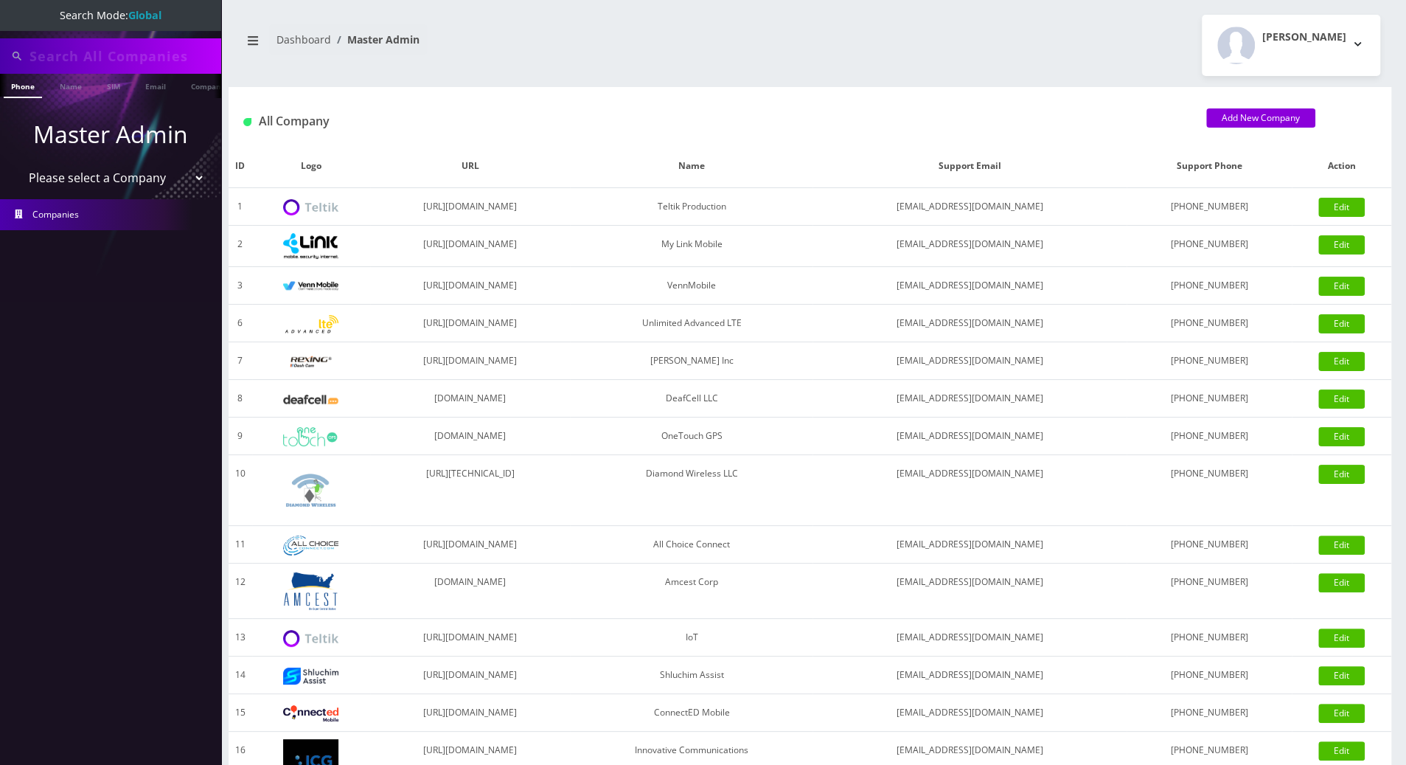
click at [87, 46] on input "text" at bounding box center [123, 56] width 188 height 28
type input "9296270579"
click at [24, 87] on link "Phone" at bounding box center [23, 86] width 38 height 24
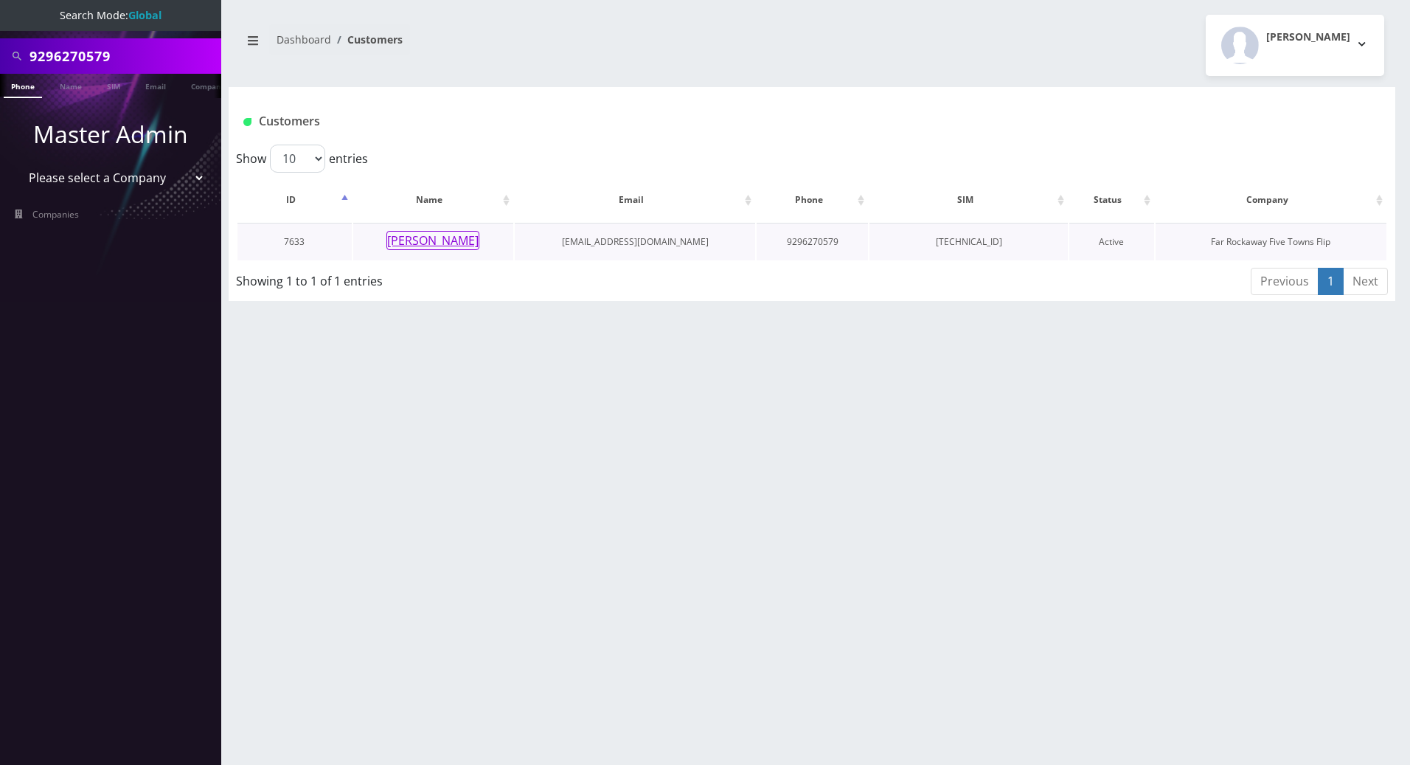
click at [437, 237] on button "Sarah Shomer" at bounding box center [432, 240] width 93 height 19
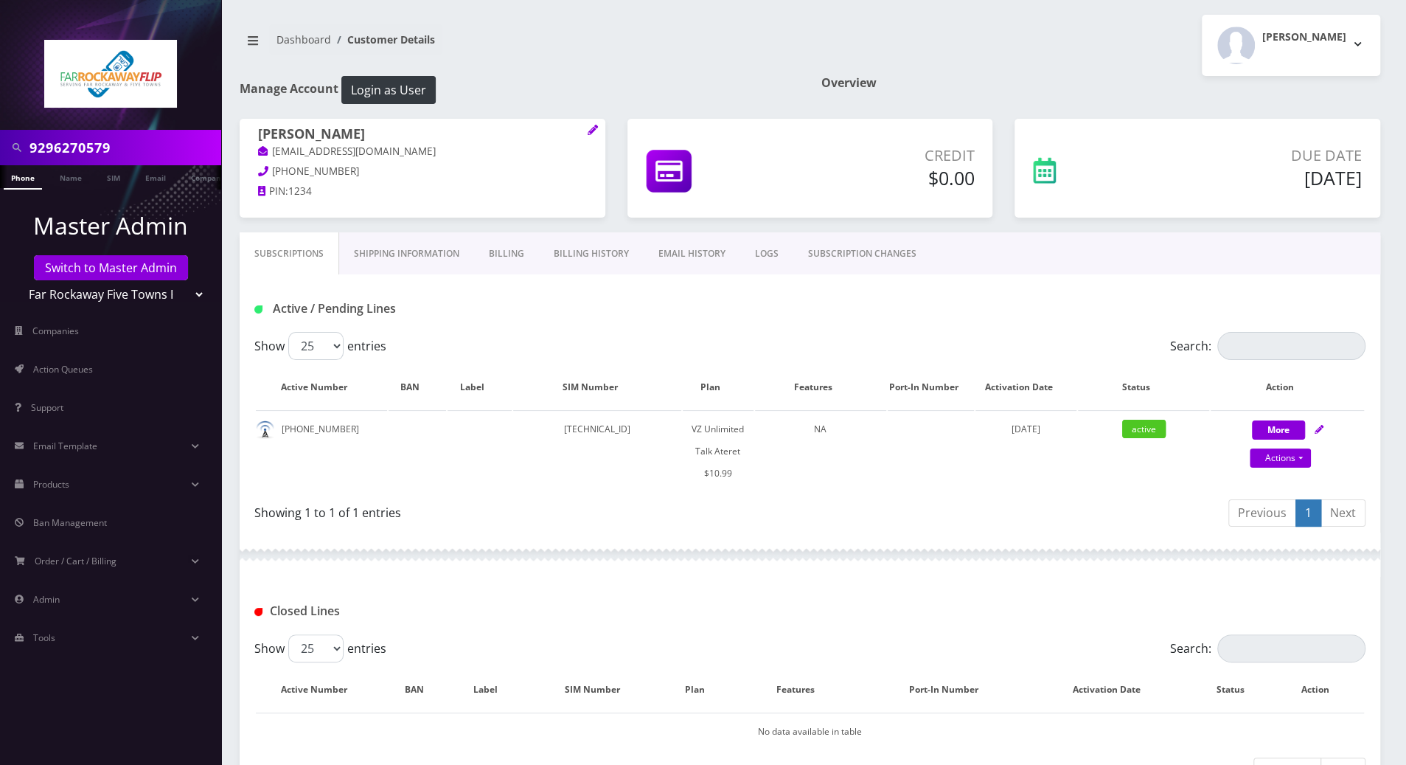
click at [598, 251] on link "Billing History" at bounding box center [591, 253] width 105 height 43
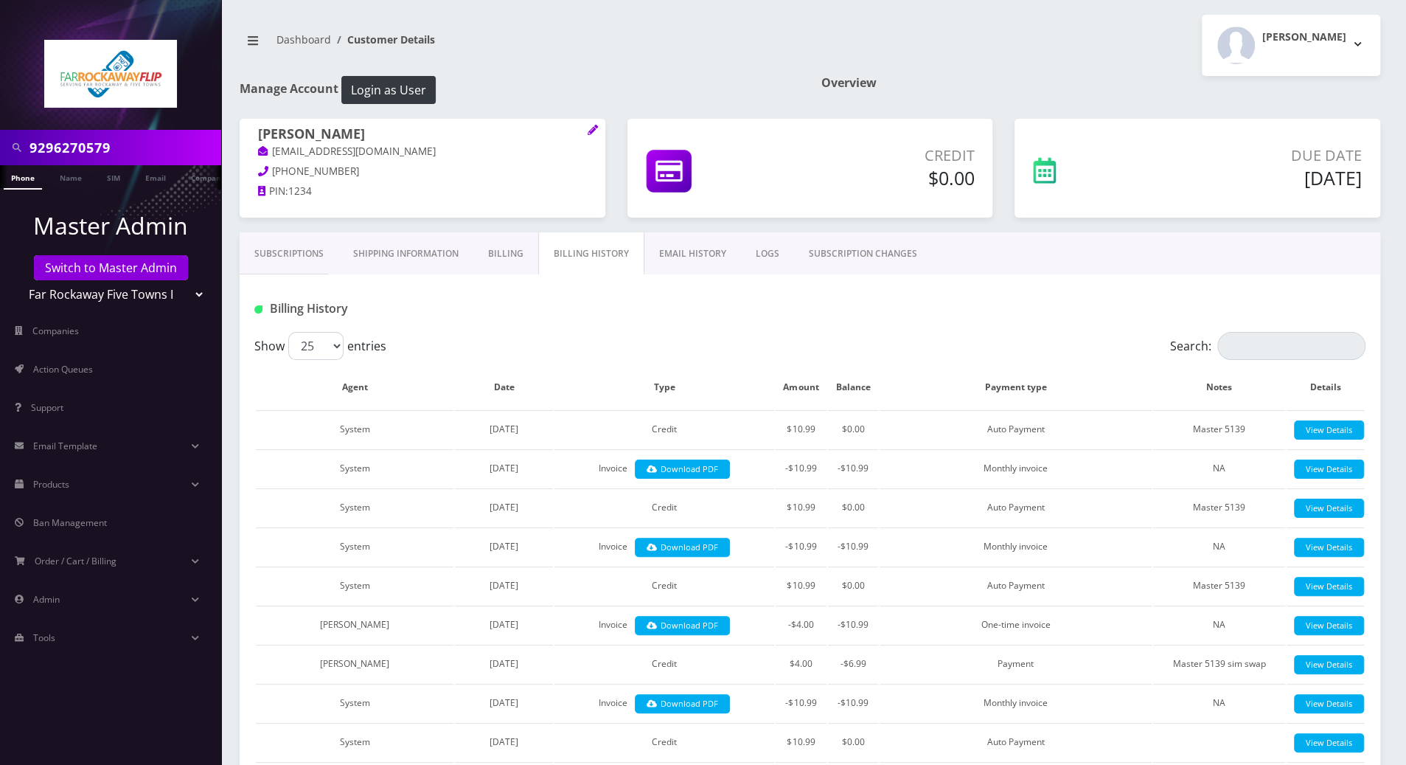
click at [282, 256] on link "Subscriptions" at bounding box center [289, 253] width 99 height 43
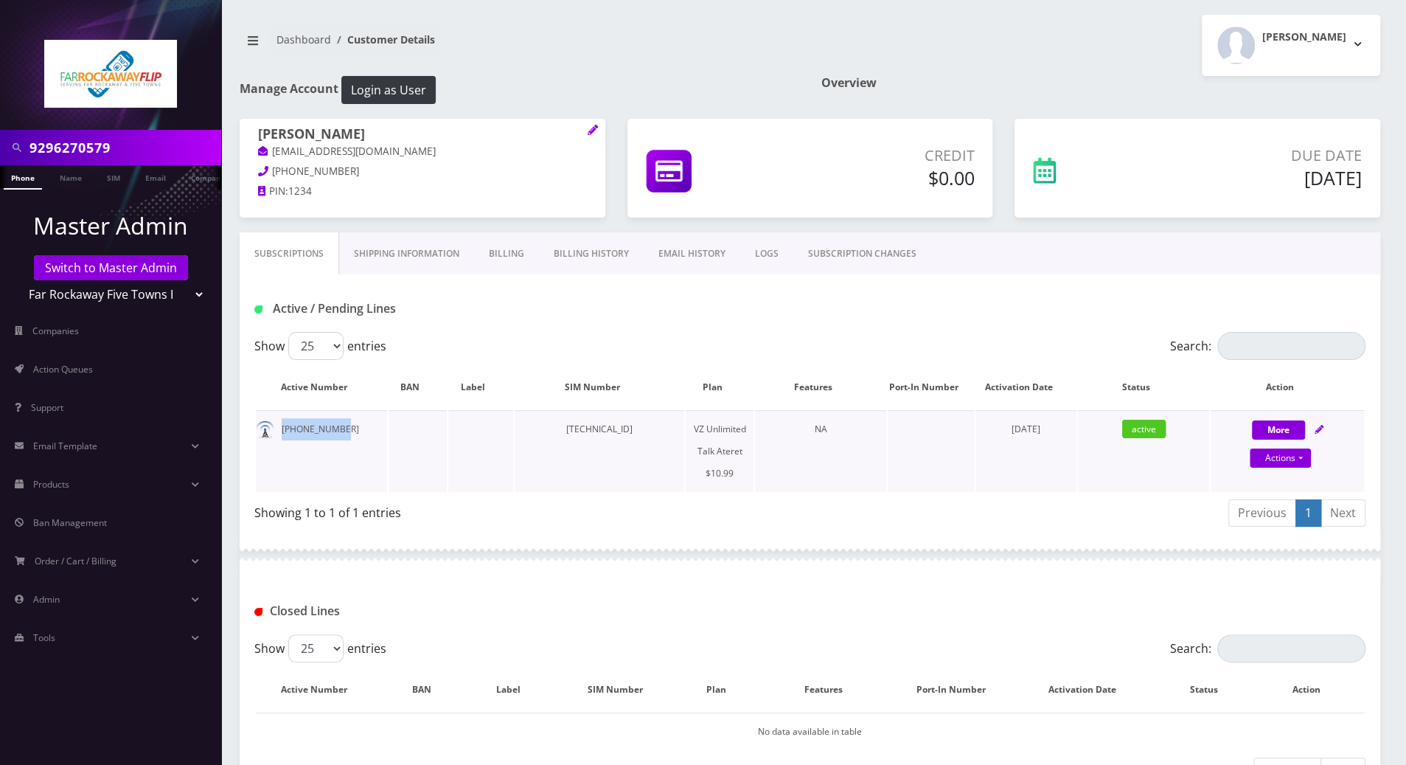
drag, startPoint x: 337, startPoint y: 430, endPoint x: 279, endPoint y: 431, distance: 57.5
click at [279, 431] on td "929-627-0579" at bounding box center [321, 451] width 131 height 82
copy td "929-627-0579"
click at [379, 556] on div at bounding box center [810, 554] width 1141 height 44
click at [568, 599] on div "Closed Lines" at bounding box center [432, 611] width 378 height 24
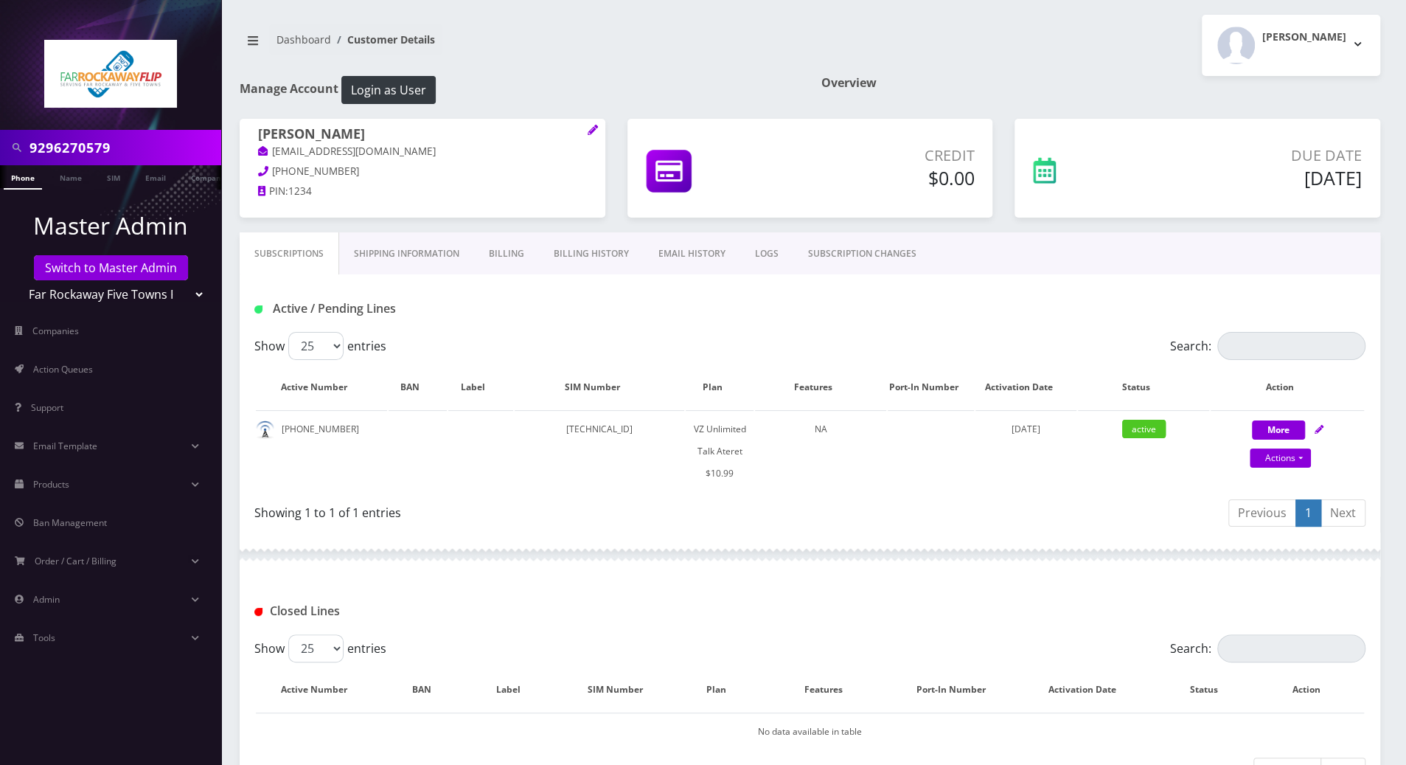
scroll to position [265, 0]
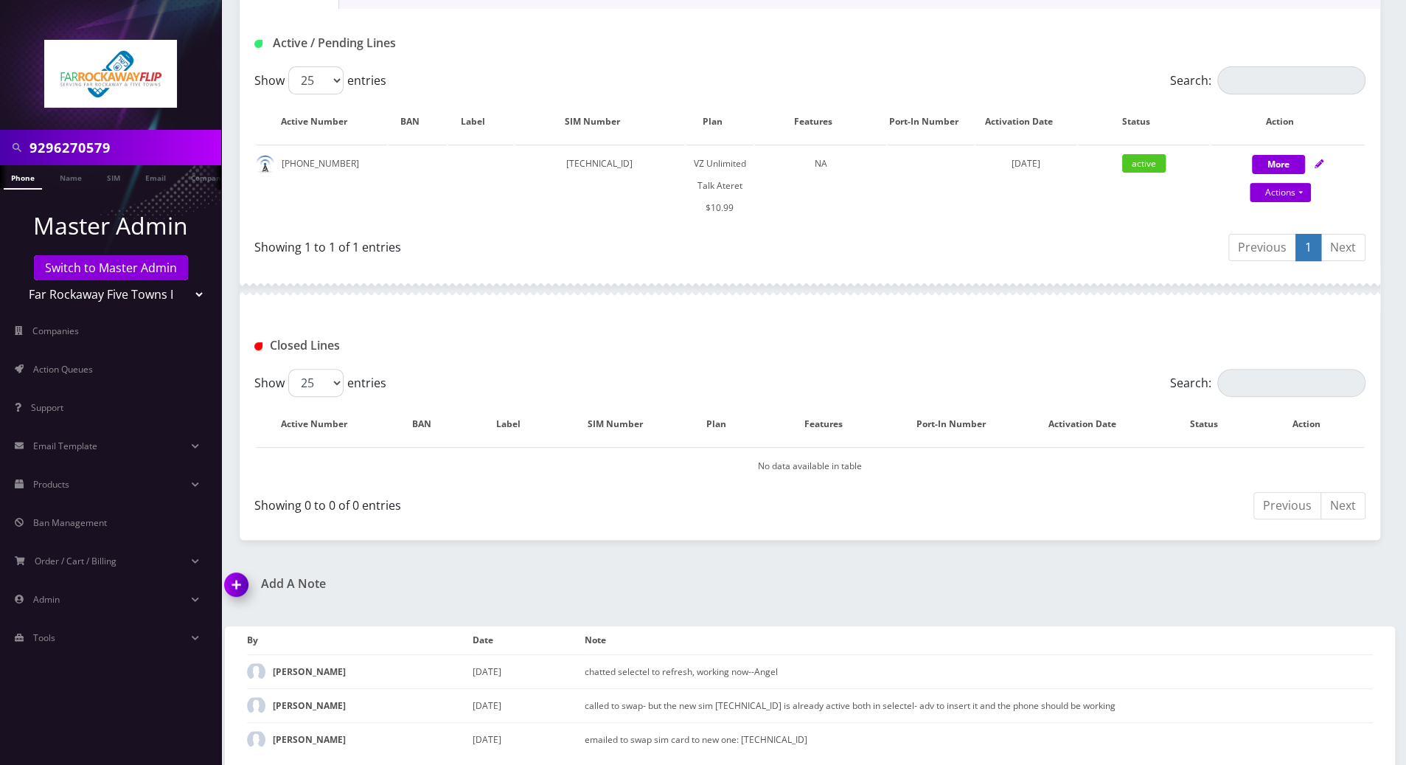
click at [235, 583] on img at bounding box center [240, 590] width 44 height 44
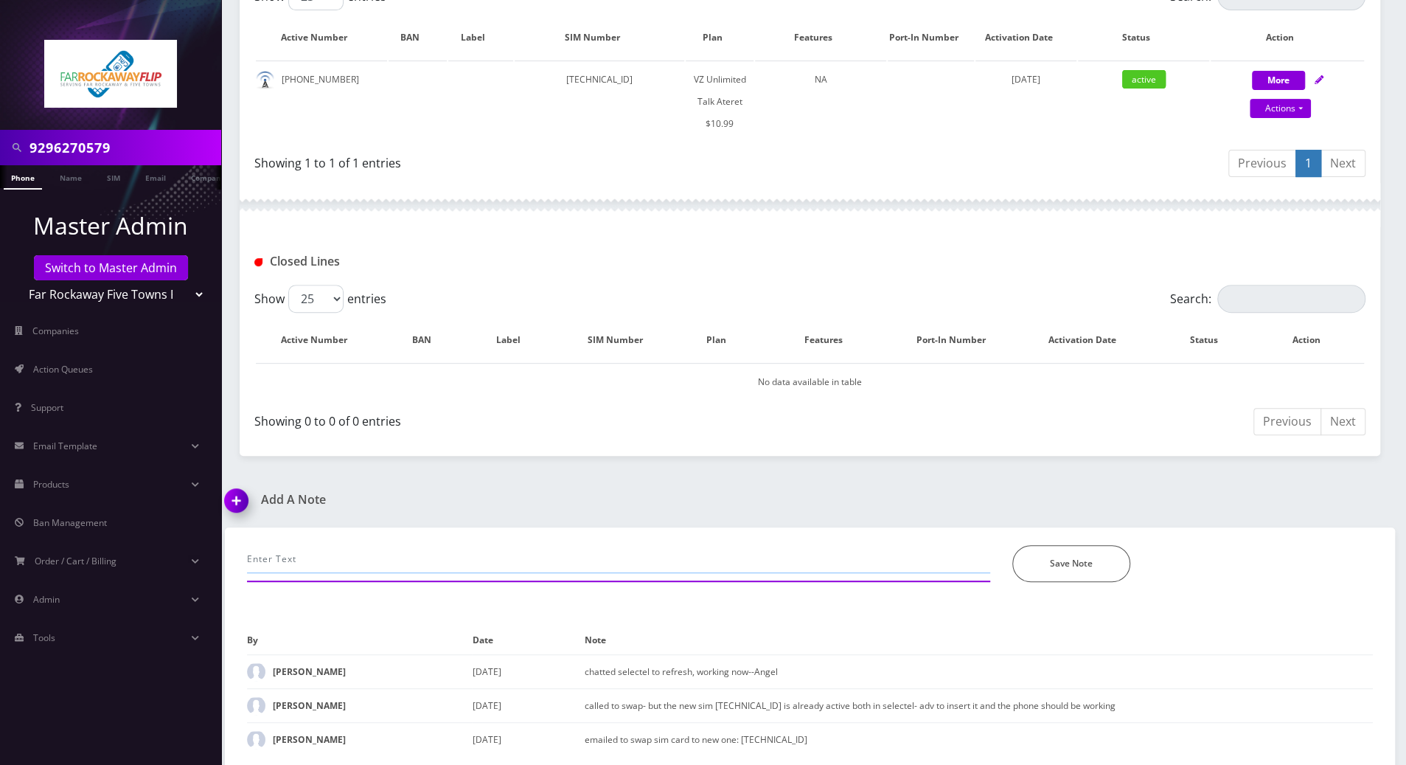
click at [346, 557] on input "text" at bounding box center [618, 559] width 743 height 28
type input "called for her phone is no longer charging, advise to cntact the store for a re…"
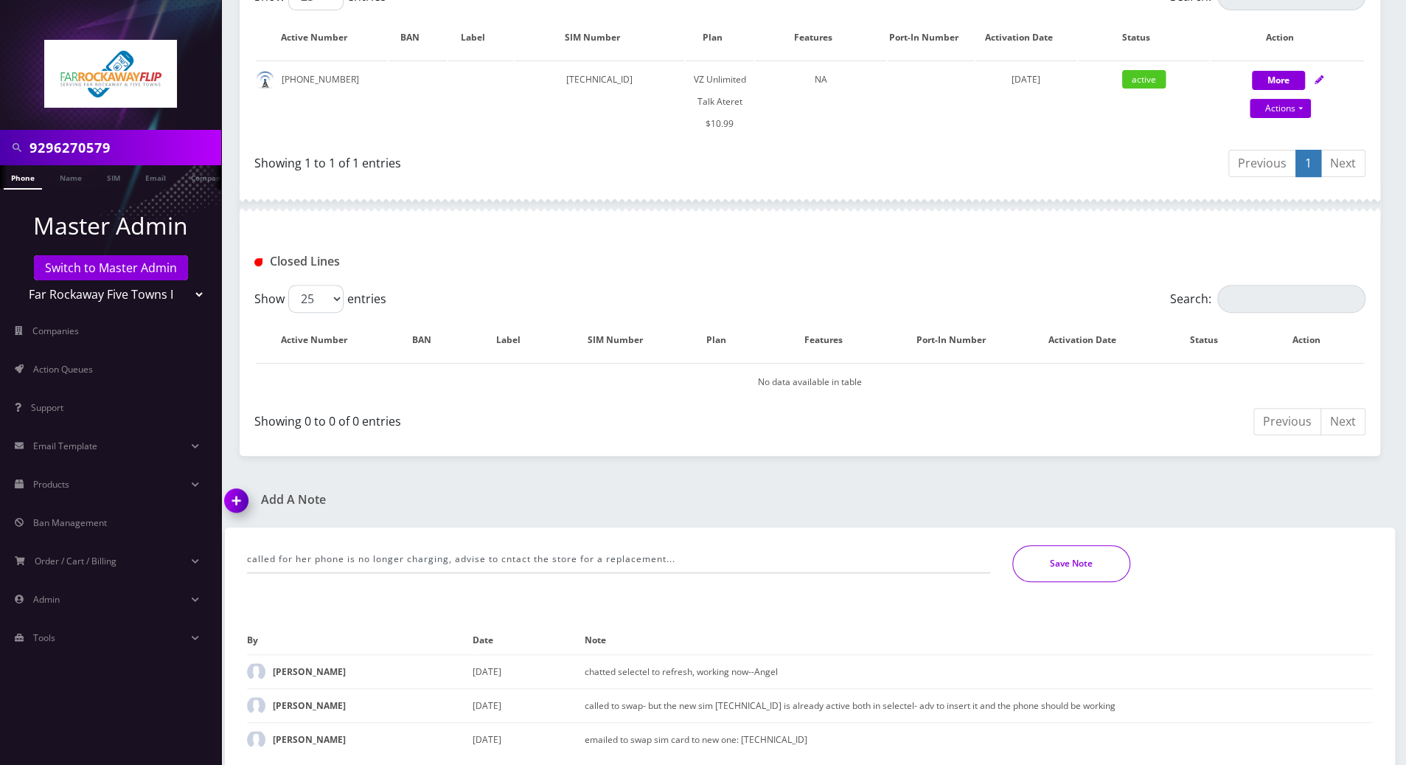
click at [1092, 567] on button "Save Note" at bounding box center [1071, 563] width 118 height 37
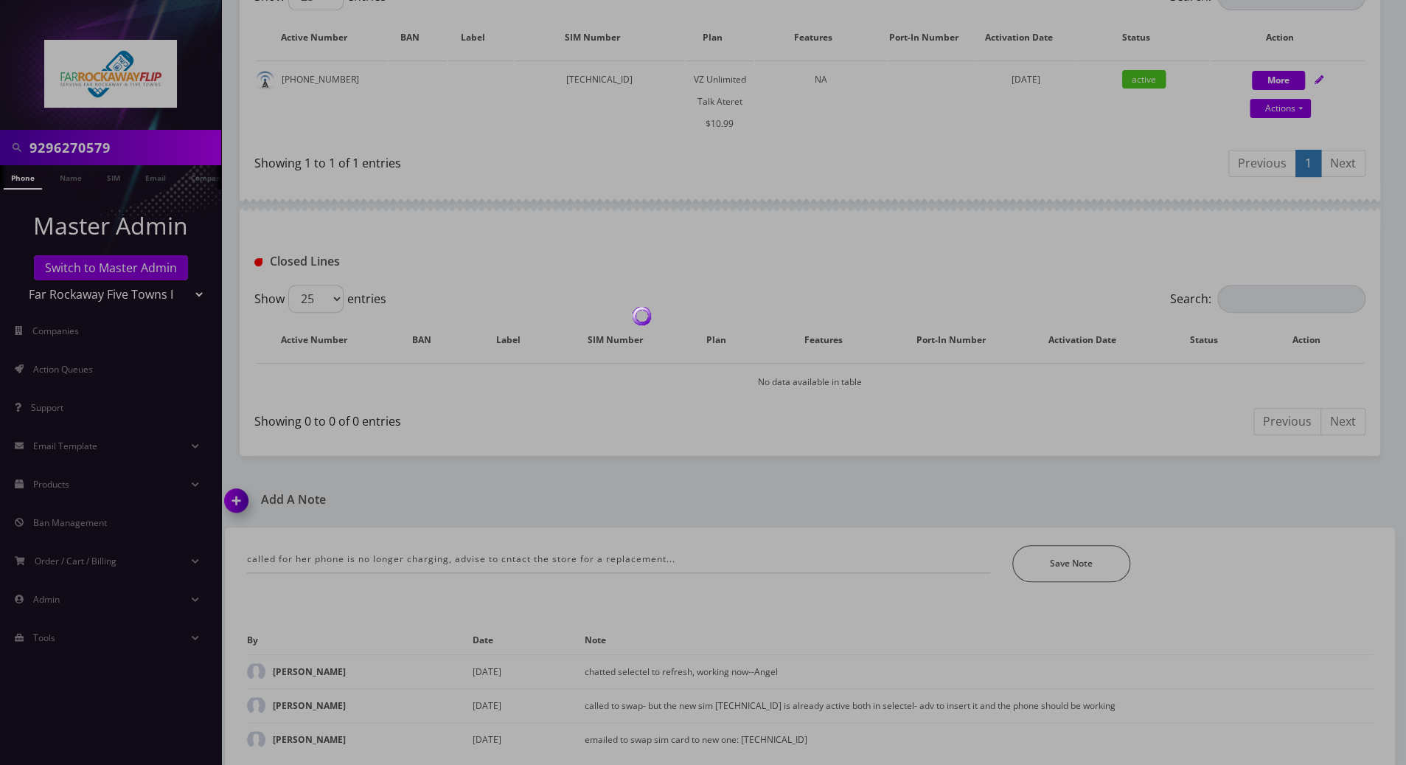
scroll to position [300, 0]
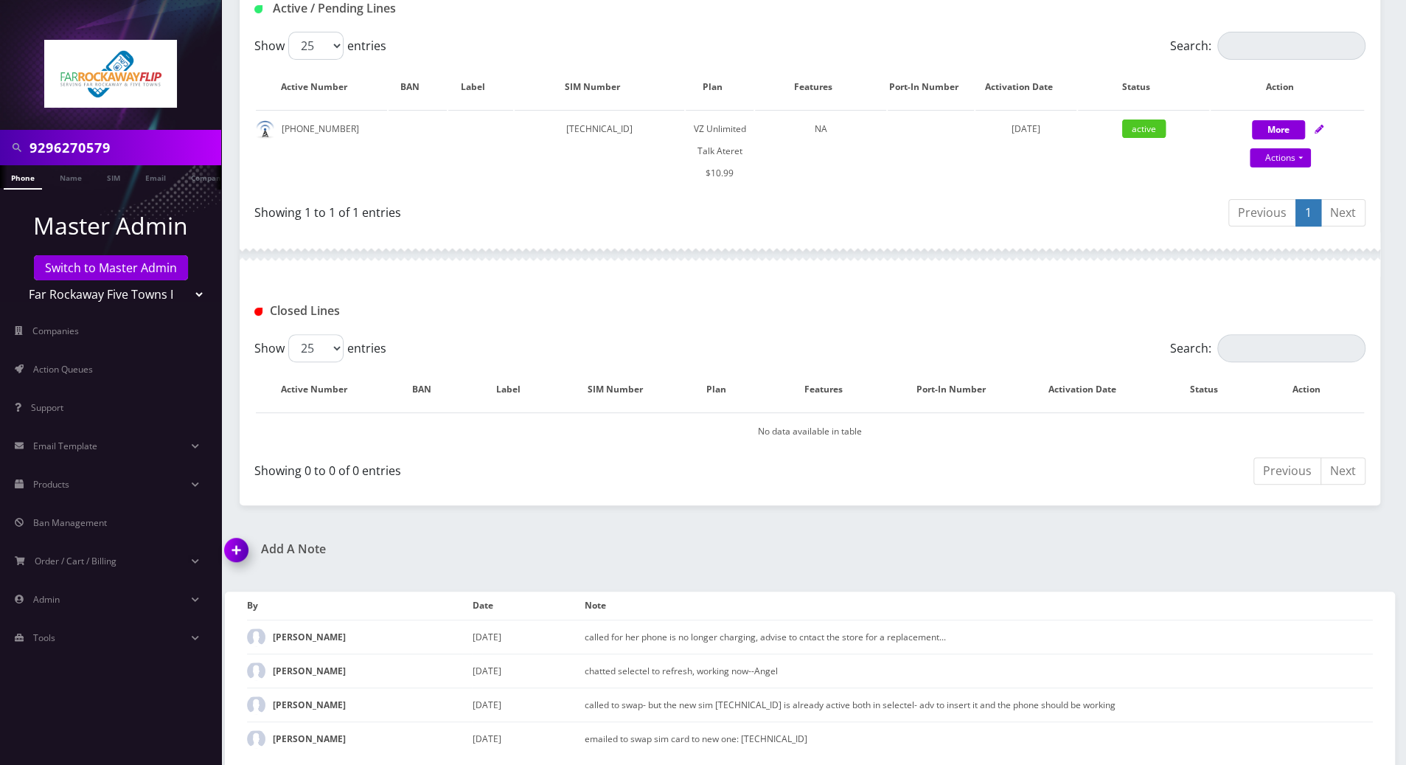
click at [34, 681] on nav "9296270579 Phone Name SIM Email Company Customer Master Admin Switch to Master …" at bounding box center [110, 382] width 221 height 765
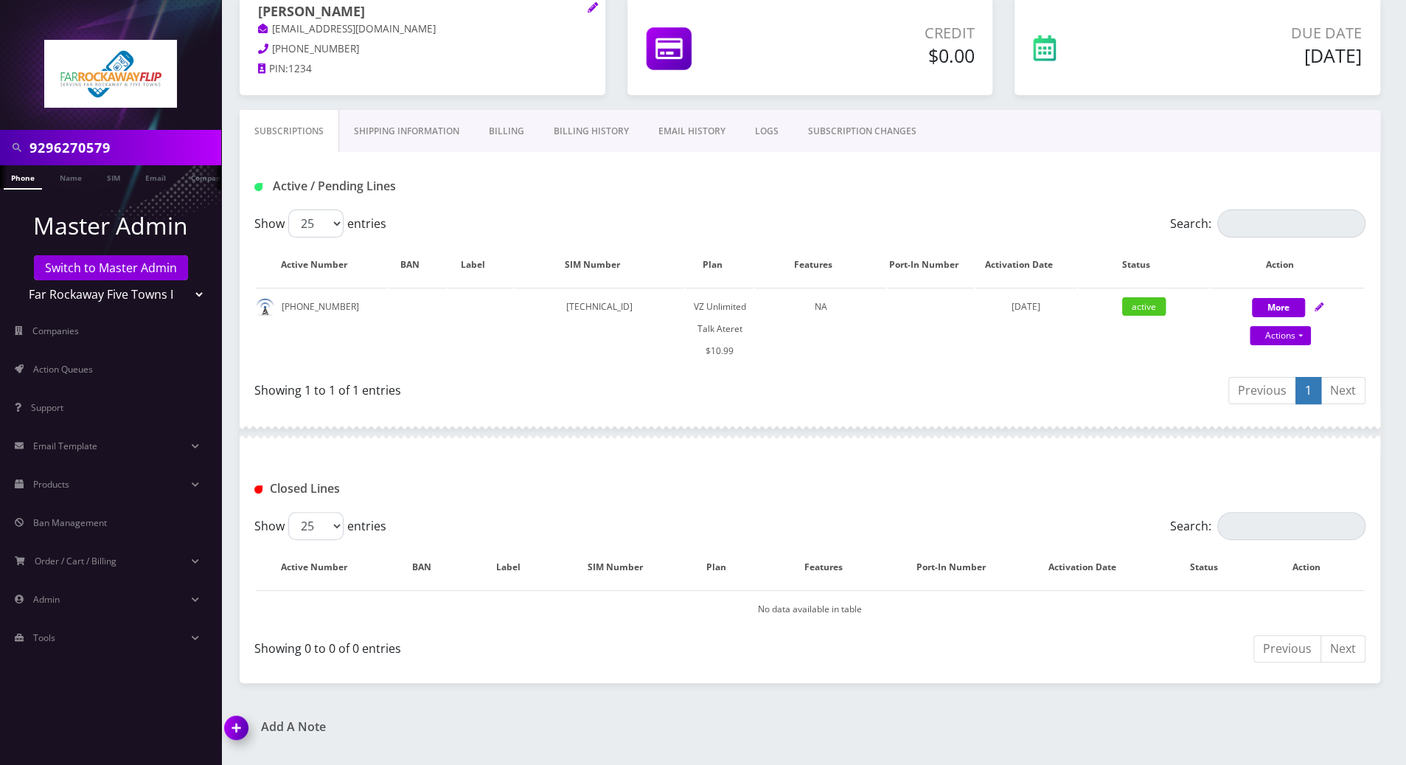
scroll to position [0, 0]
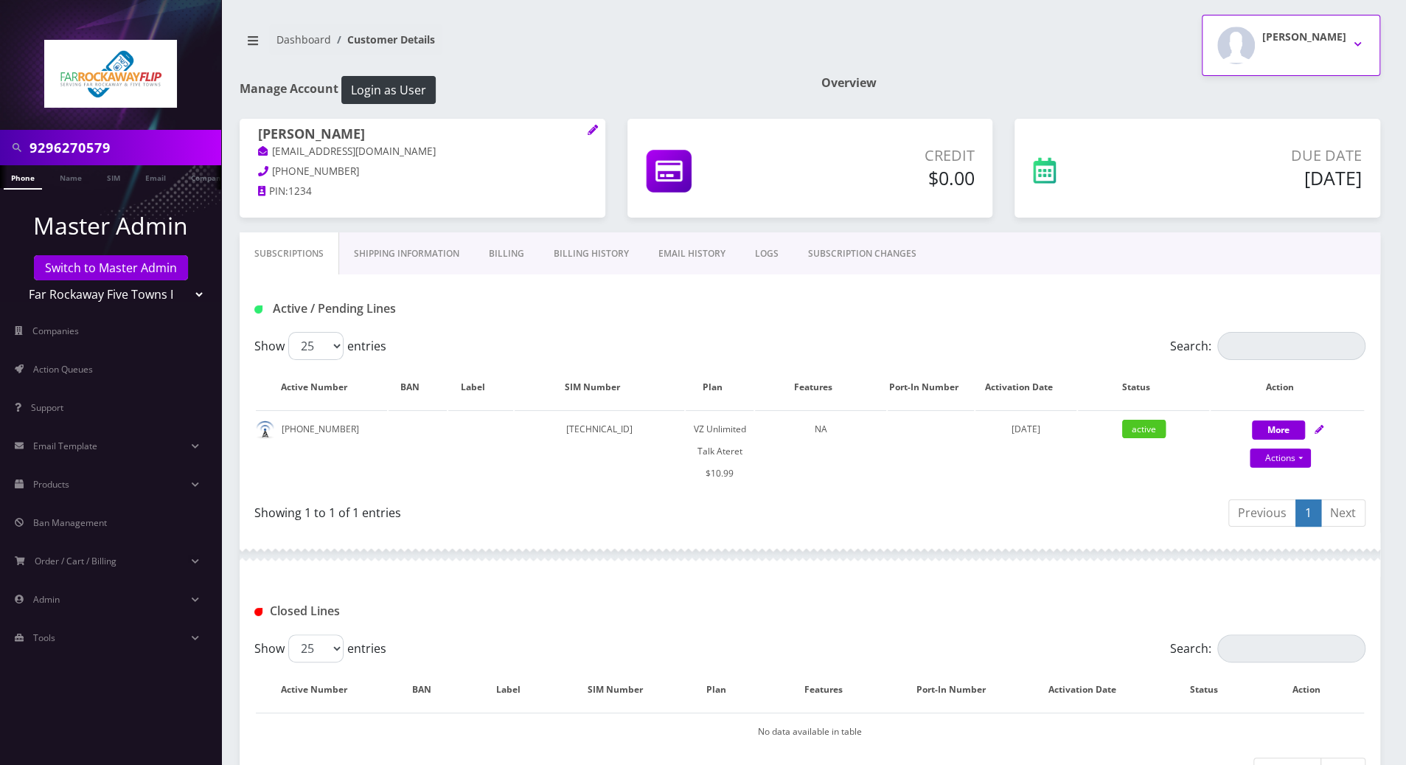
click at [1360, 41] on button "Tzvi Lieberman" at bounding box center [1291, 45] width 178 height 61
click at [1241, 94] on link "Logout" at bounding box center [1291, 93] width 178 height 21
